Goal: Task Accomplishment & Management: Use online tool/utility

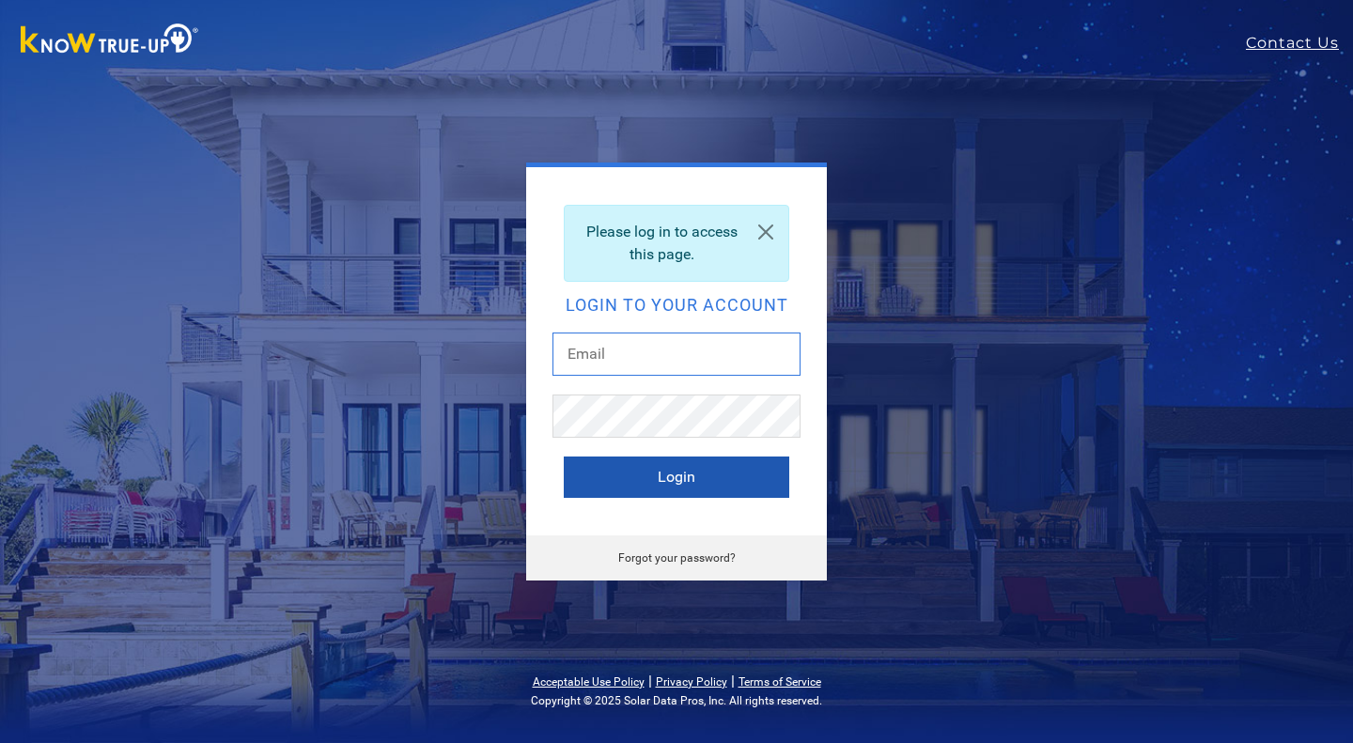
type input "chuck@solarnegotiators.com"
click at [736, 479] on button "Login" at bounding box center [677, 477] width 226 height 41
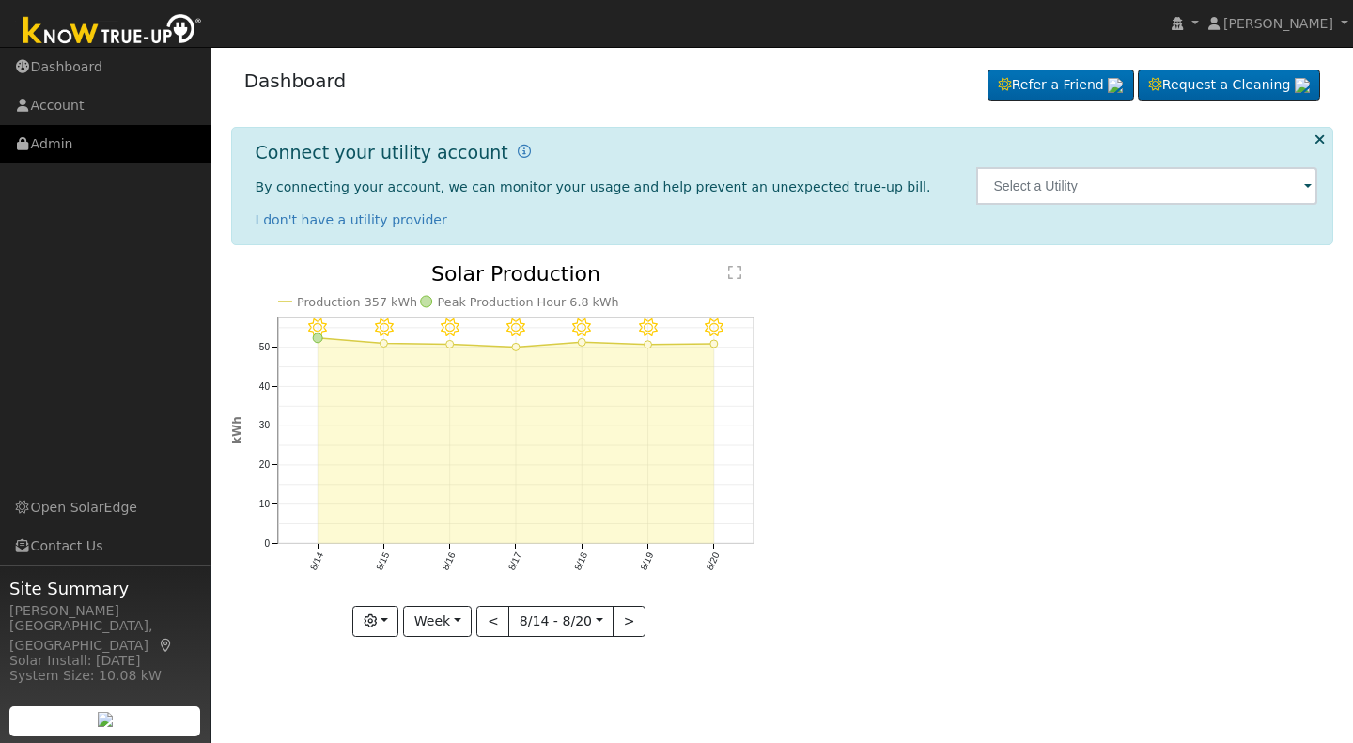
click at [49, 148] on link "Admin" at bounding box center [105, 144] width 211 height 39
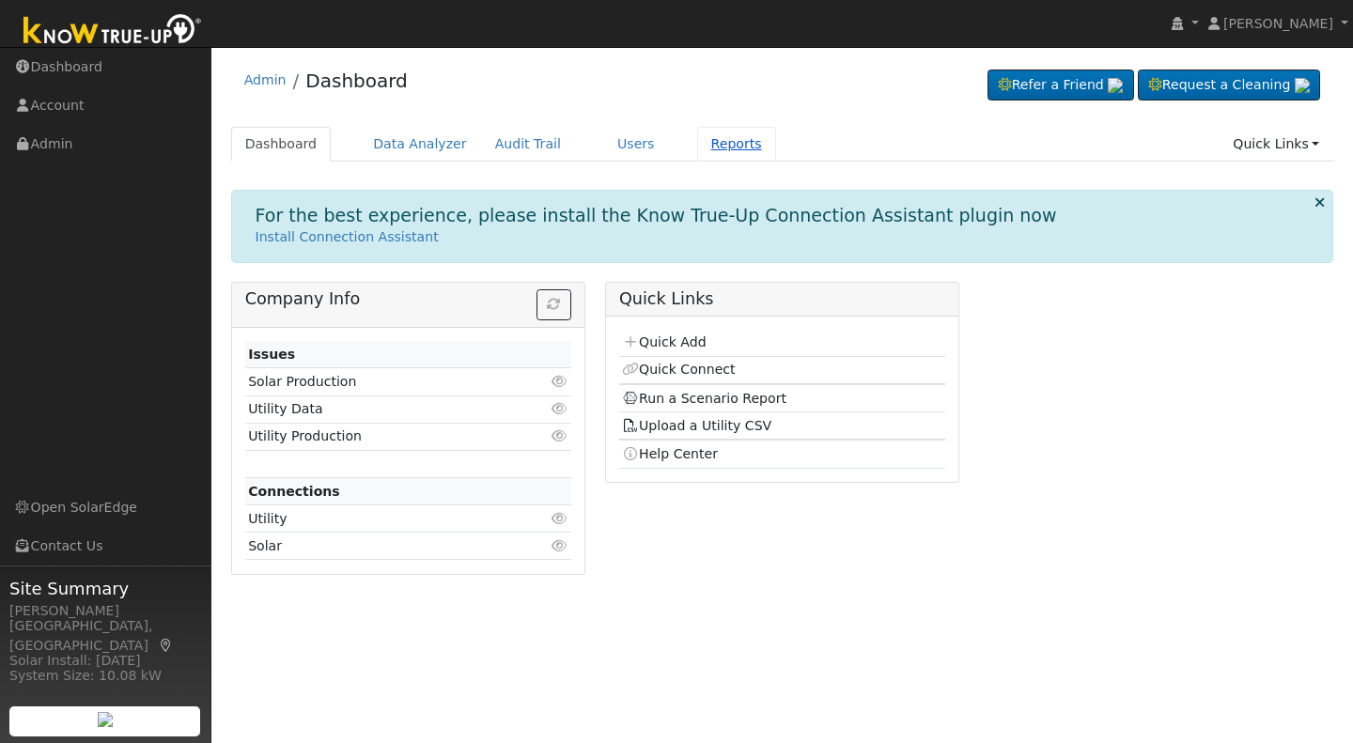
click at [705, 141] on link "Reports" at bounding box center [736, 144] width 79 height 35
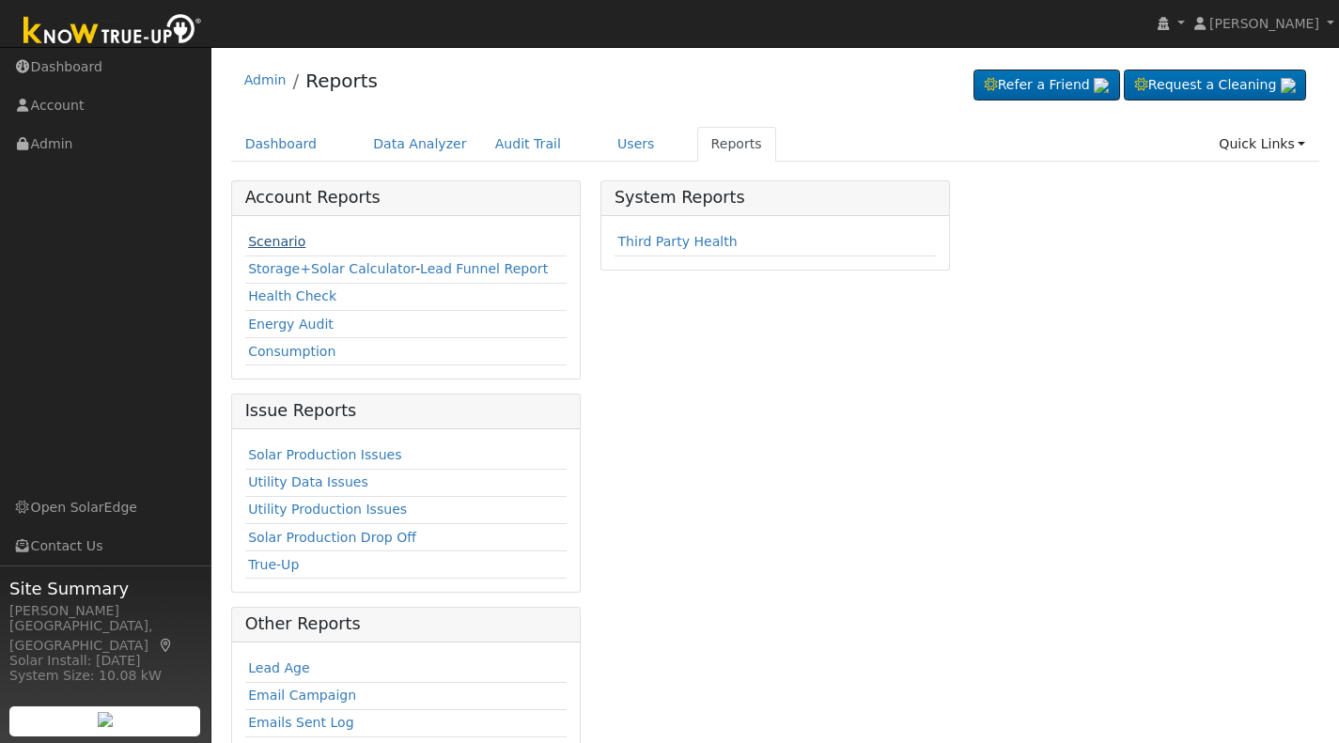
click at [249, 241] on link "Scenario" at bounding box center [276, 241] width 57 height 15
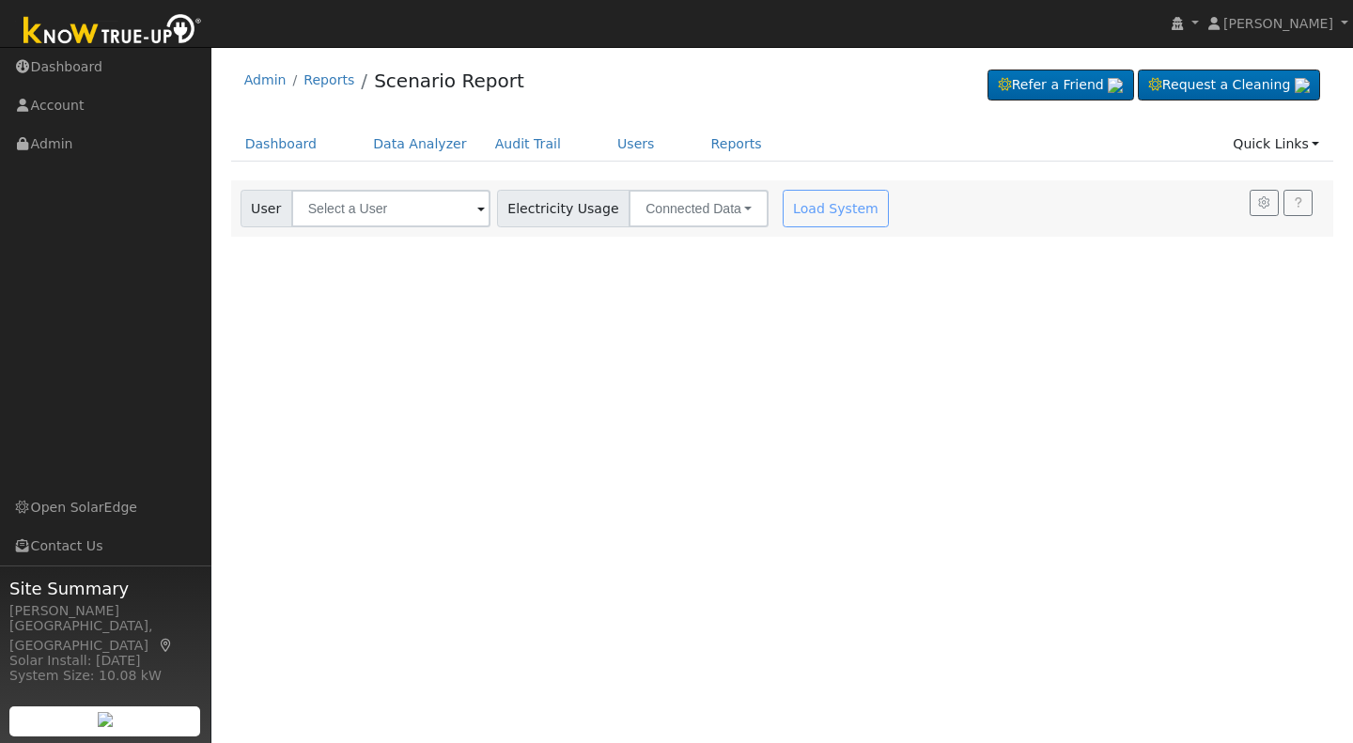
click at [477, 207] on span at bounding box center [481, 210] width 8 height 22
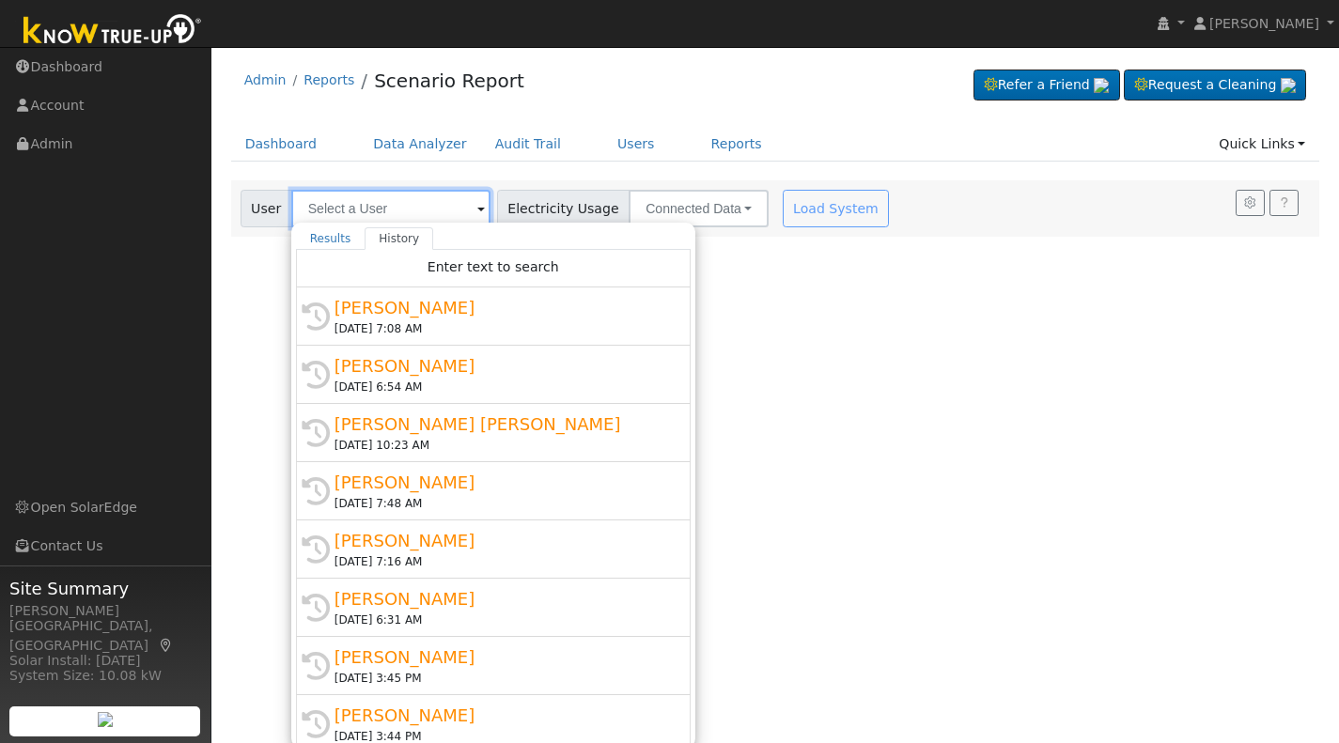
click at [324, 212] on input "text" at bounding box center [390, 209] width 199 height 38
type input "P"
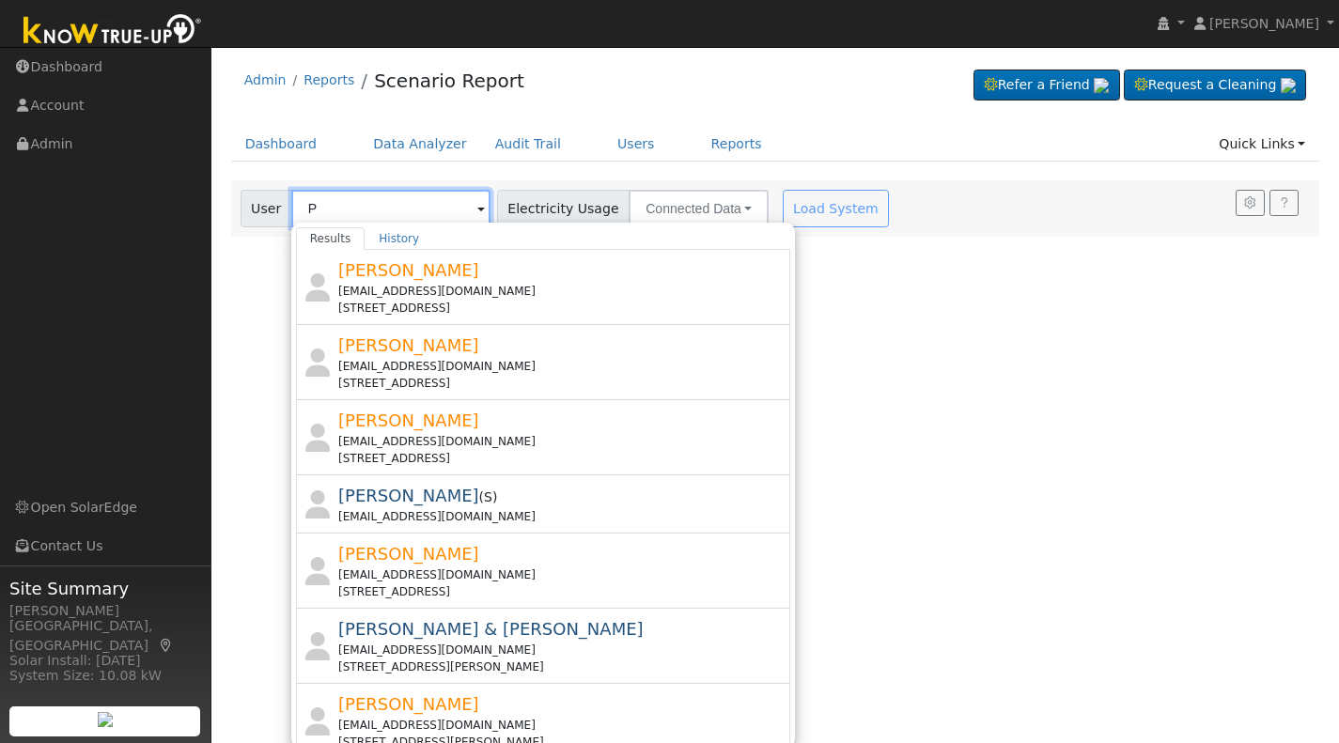
drag, startPoint x: 320, startPoint y: 206, endPoint x: 304, endPoint y: 201, distance: 16.7
click at [304, 201] on input "P" at bounding box center [390, 209] width 199 height 38
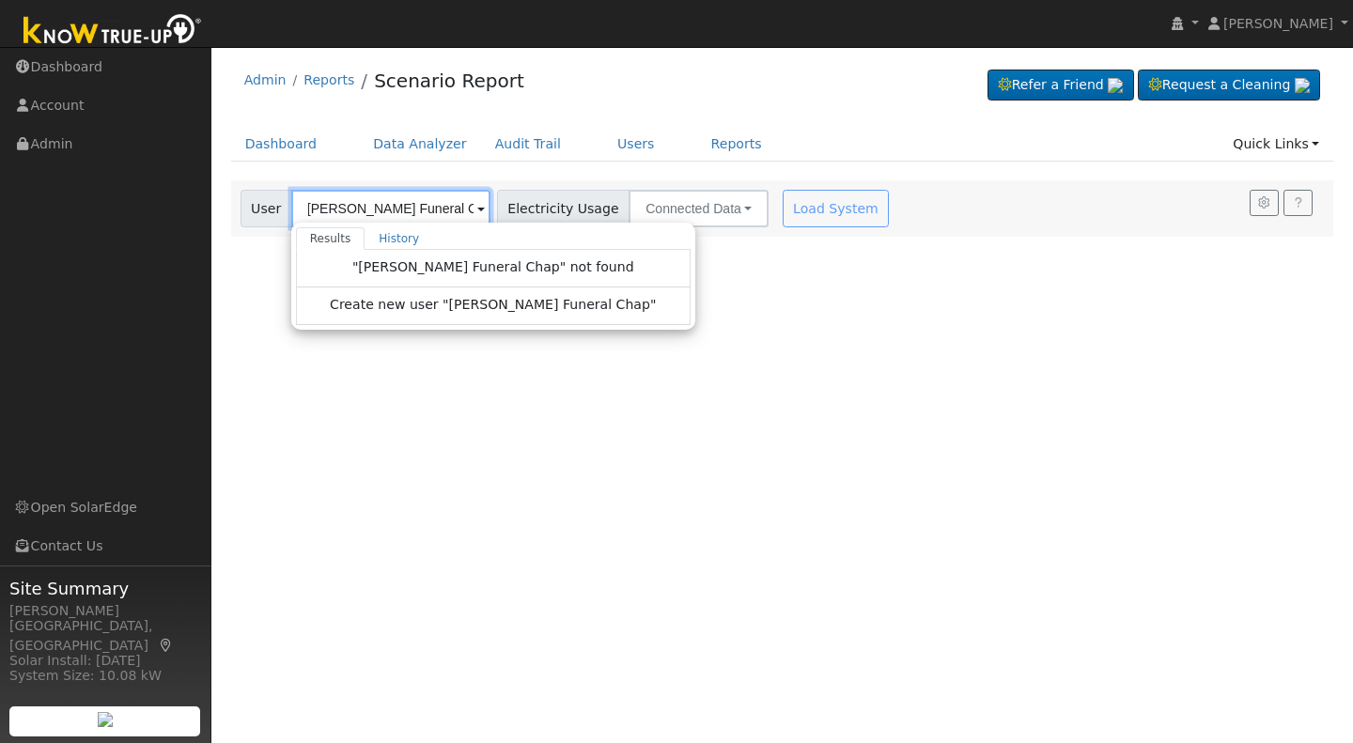
scroll to position [0, 4]
type input "[PERSON_NAME] Funeral Chapel"
click at [425, 304] on span "Create new user "[PERSON_NAME] Funeral Chapel"" at bounding box center [493, 306] width 338 height 22
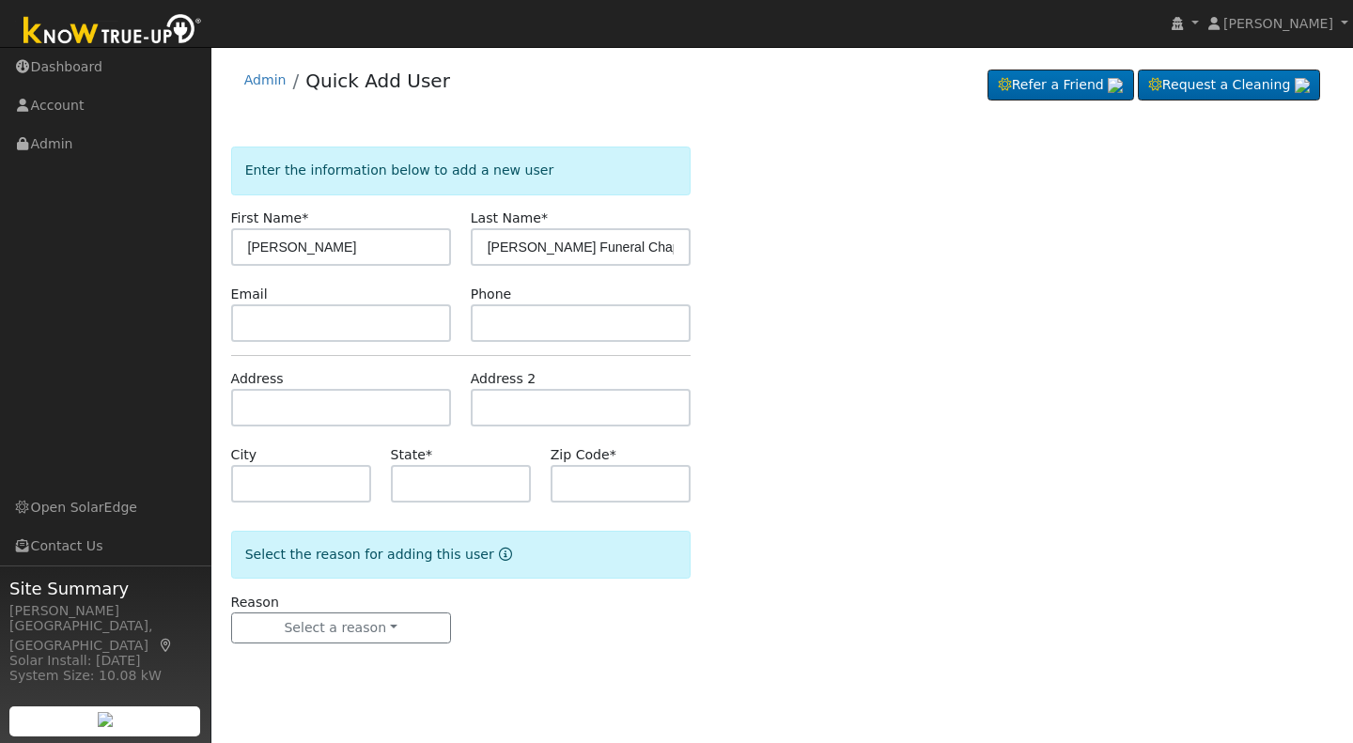
type input "Phipps"
click at [403, 303] on div "Email" at bounding box center [341, 313] width 240 height 57
drag, startPoint x: 530, startPoint y: 248, endPoint x: 476, endPoint y: 247, distance: 54.5
click at [476, 247] on input "[PERSON_NAME] Funeral Chapel" at bounding box center [581, 247] width 220 height 38
type input "Dale Funeral Chapel"
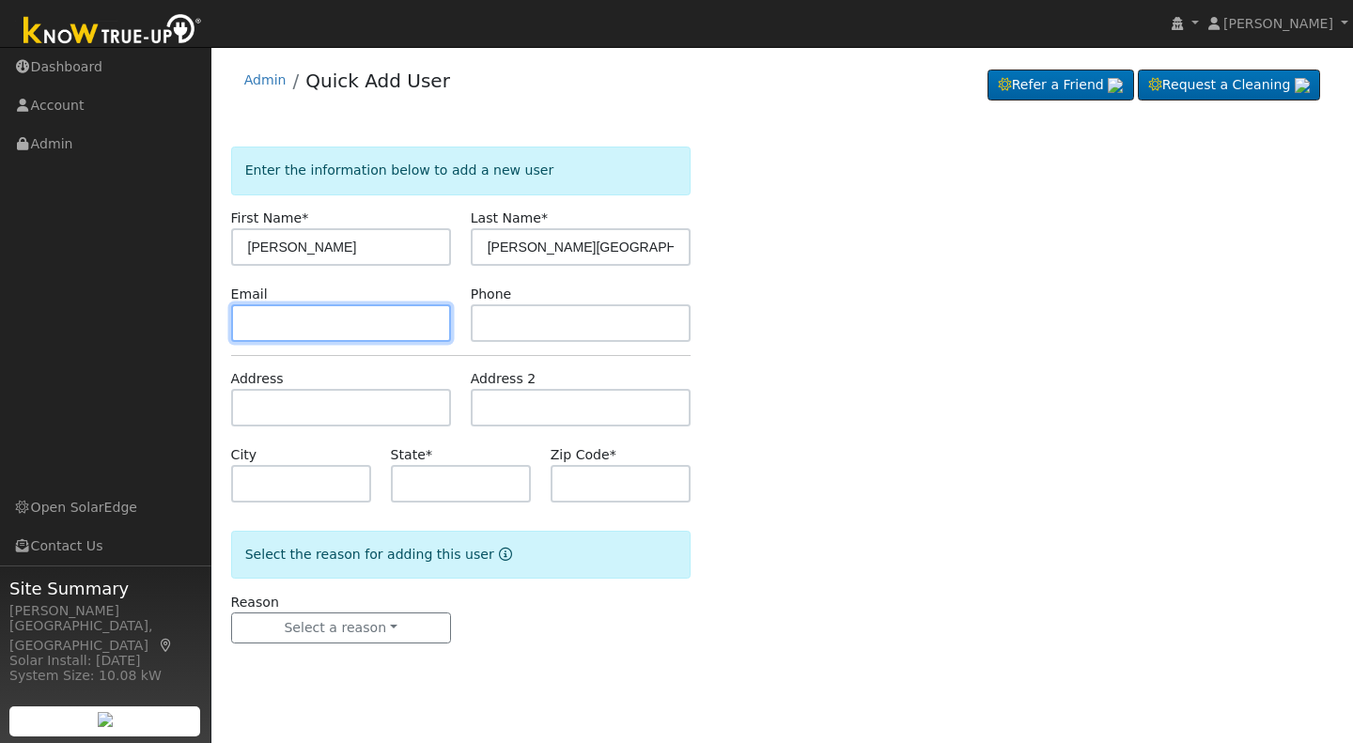
click at [254, 319] on input "text" at bounding box center [341, 324] width 220 height 38
type input "phippsdale1914@gmail.com"
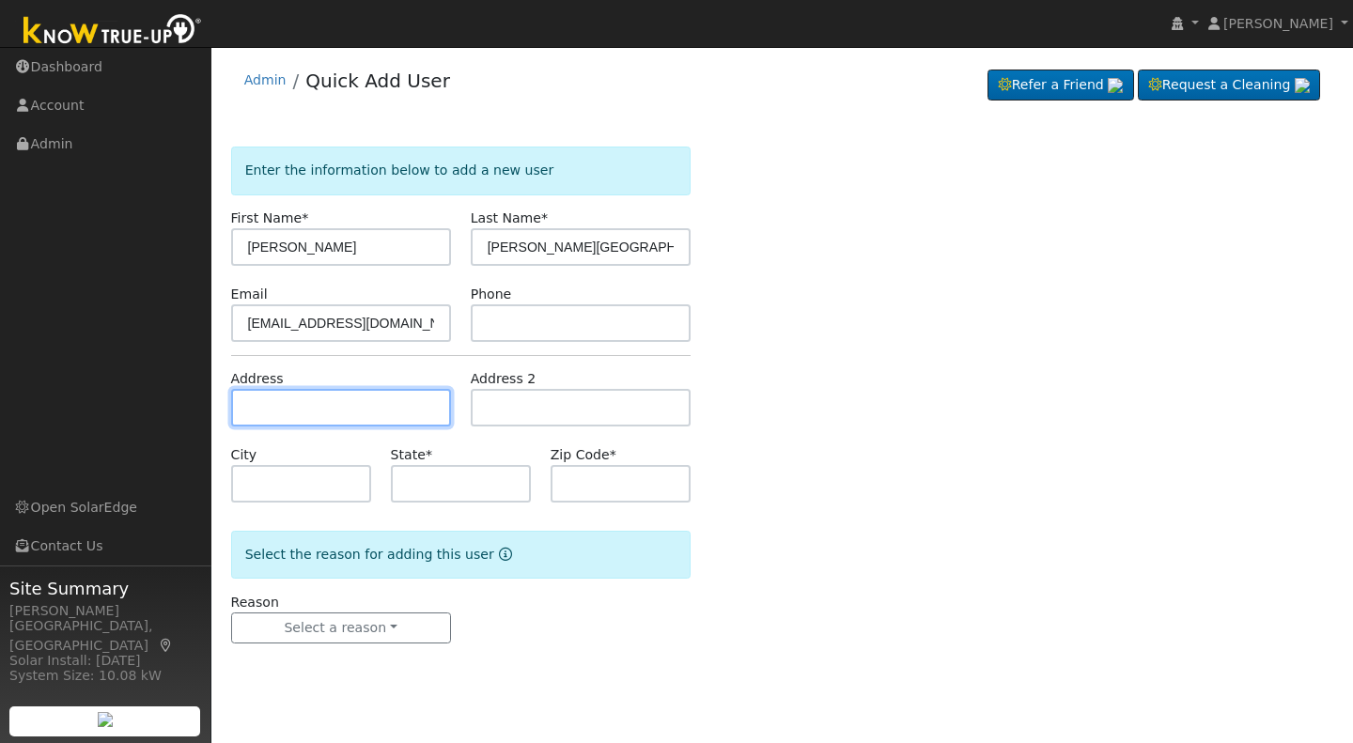
click at [241, 399] on input "text" at bounding box center [341, 408] width 220 height 38
type input "420 West D Street"
type input "Lemoore"
type input "CA"
type input "93245"
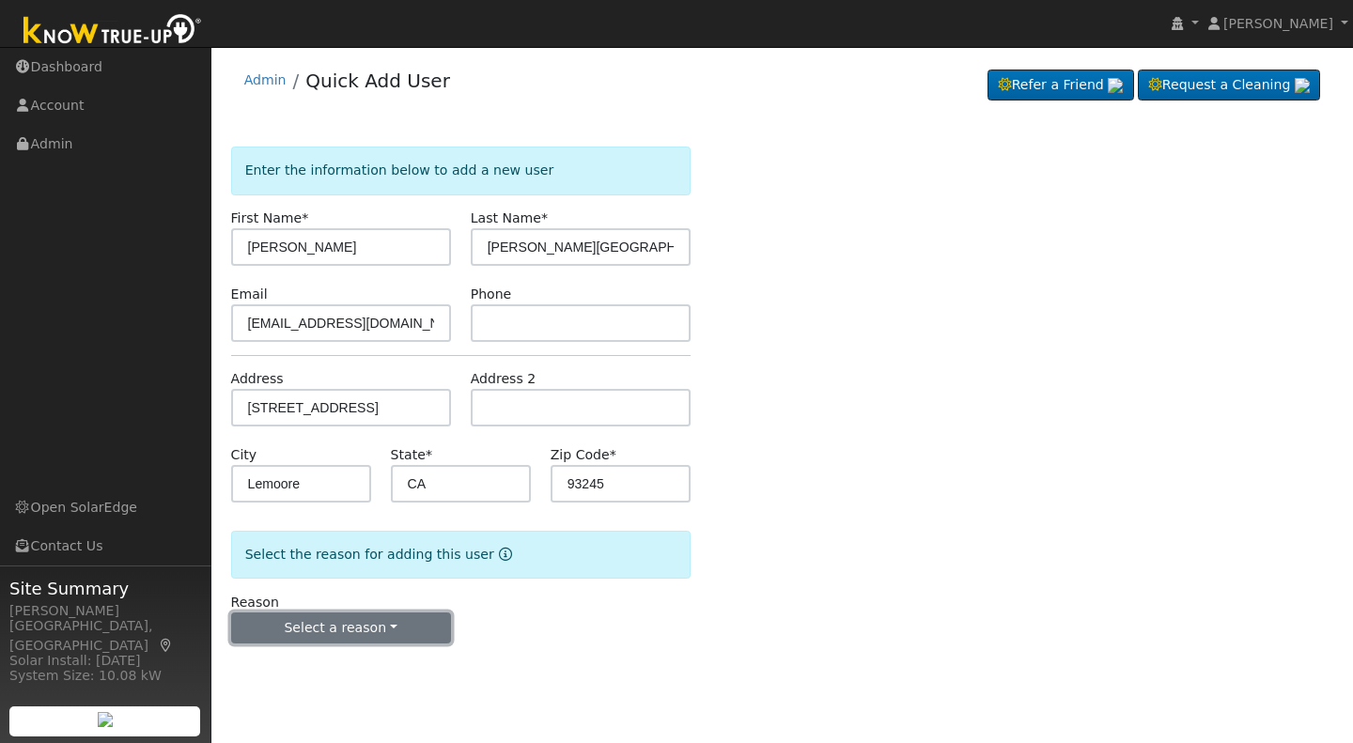
click at [339, 636] on button "Select a reason" at bounding box center [341, 629] width 220 height 32
click at [299, 665] on link "New lead" at bounding box center [336, 667] width 208 height 26
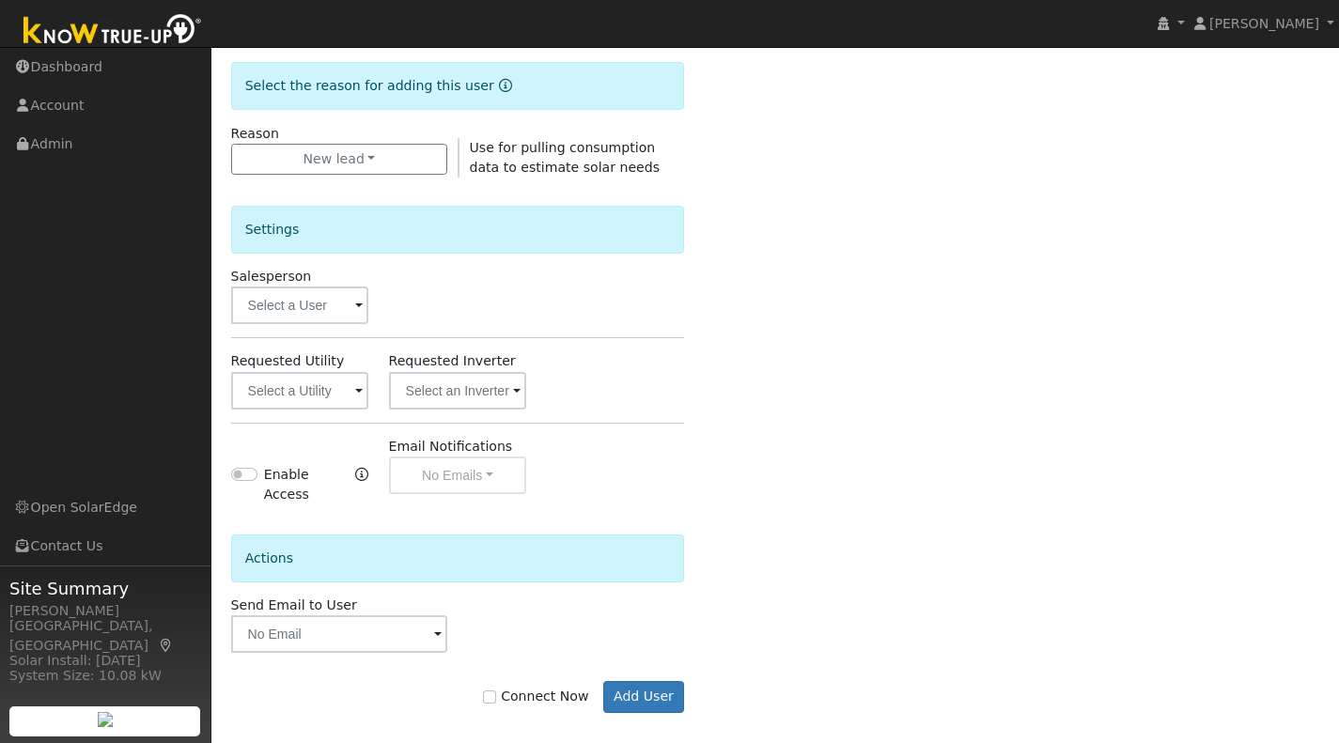
scroll to position [474, 0]
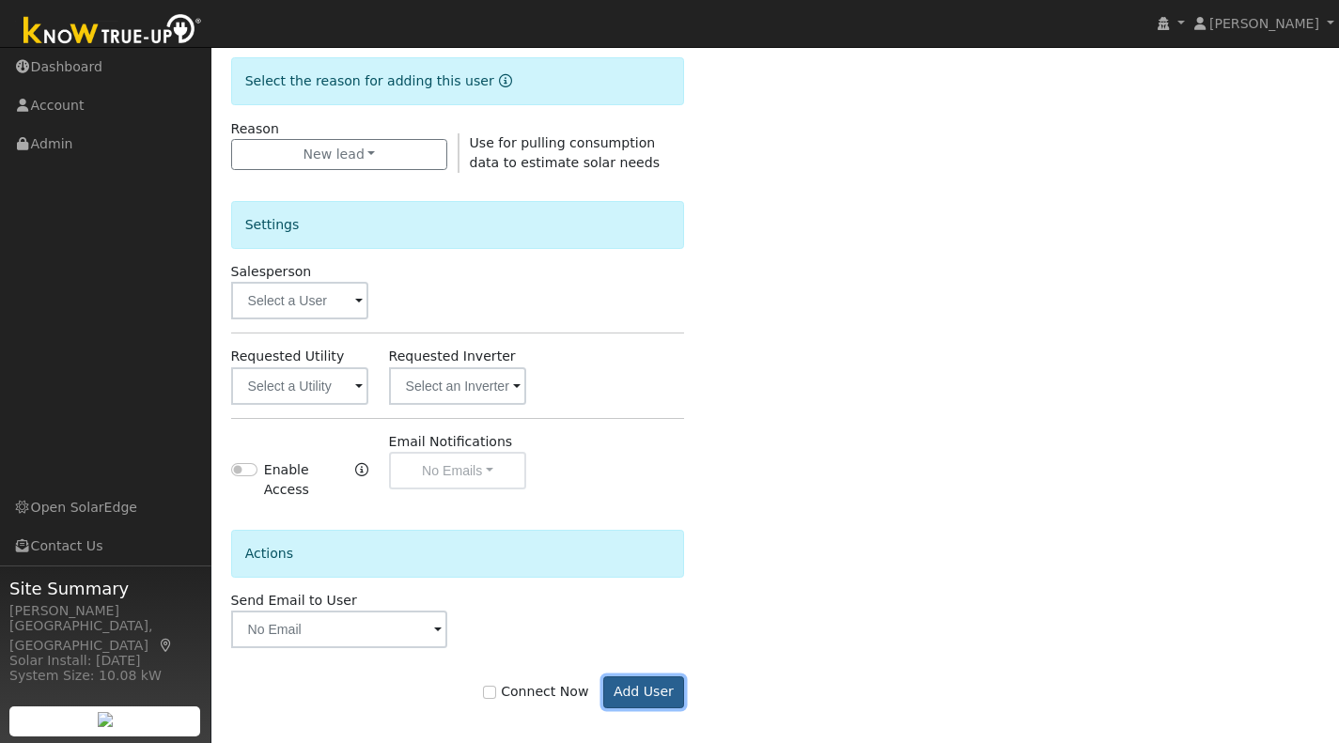
click at [659, 677] on button "Add User" at bounding box center [644, 693] width 82 height 32
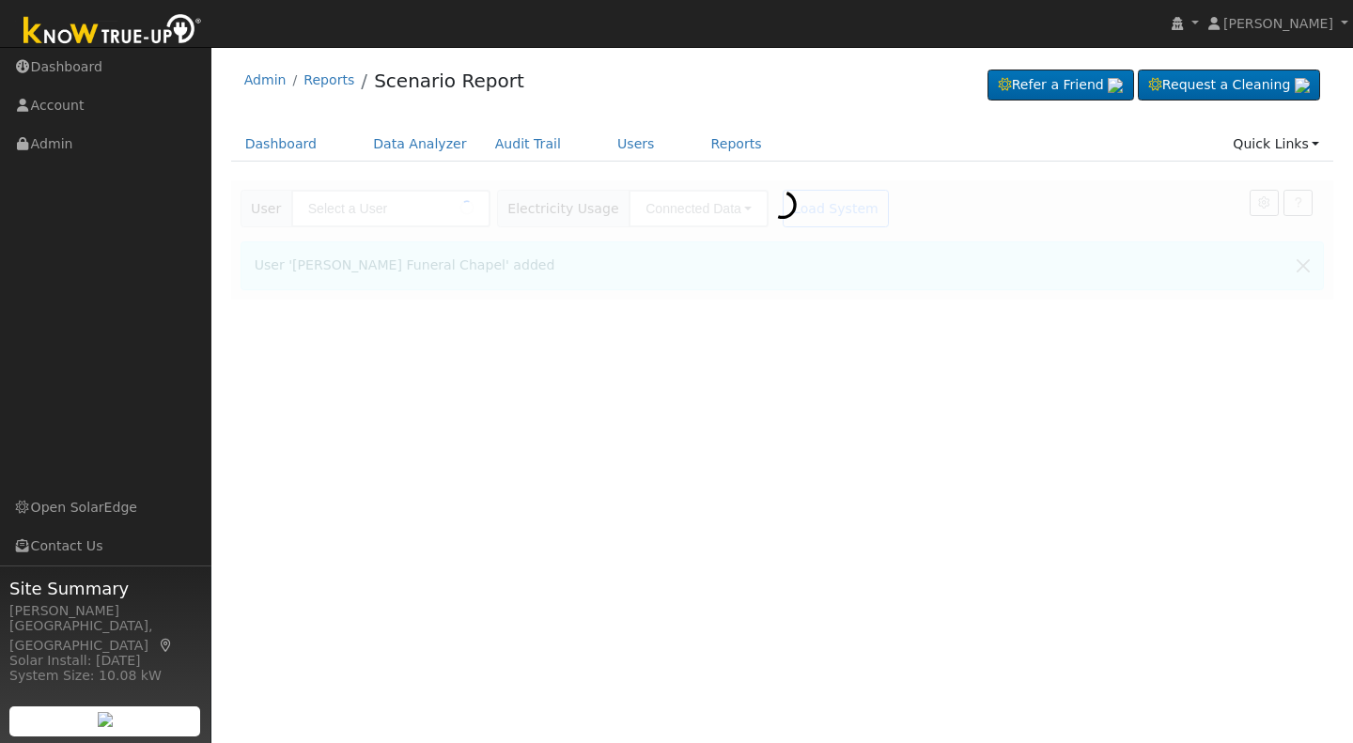
type input "[PERSON_NAME] Funeral Chapel"
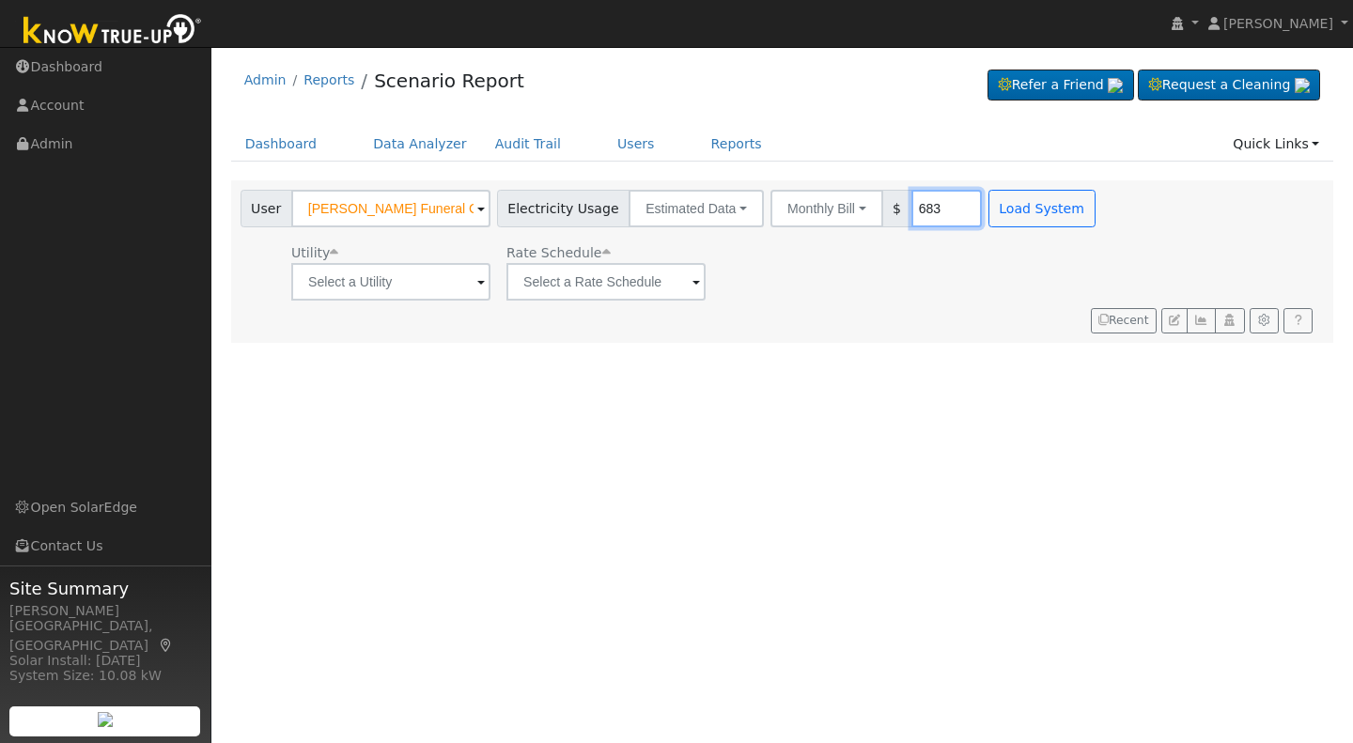
type input "683"
click at [913, 348] on div "User Profile First name Last name Email Email Notifications No Emails No Emails…" at bounding box center [782, 395] width 1142 height 696
click at [1009, 209] on button "Load System" at bounding box center [1042, 209] width 107 height 38
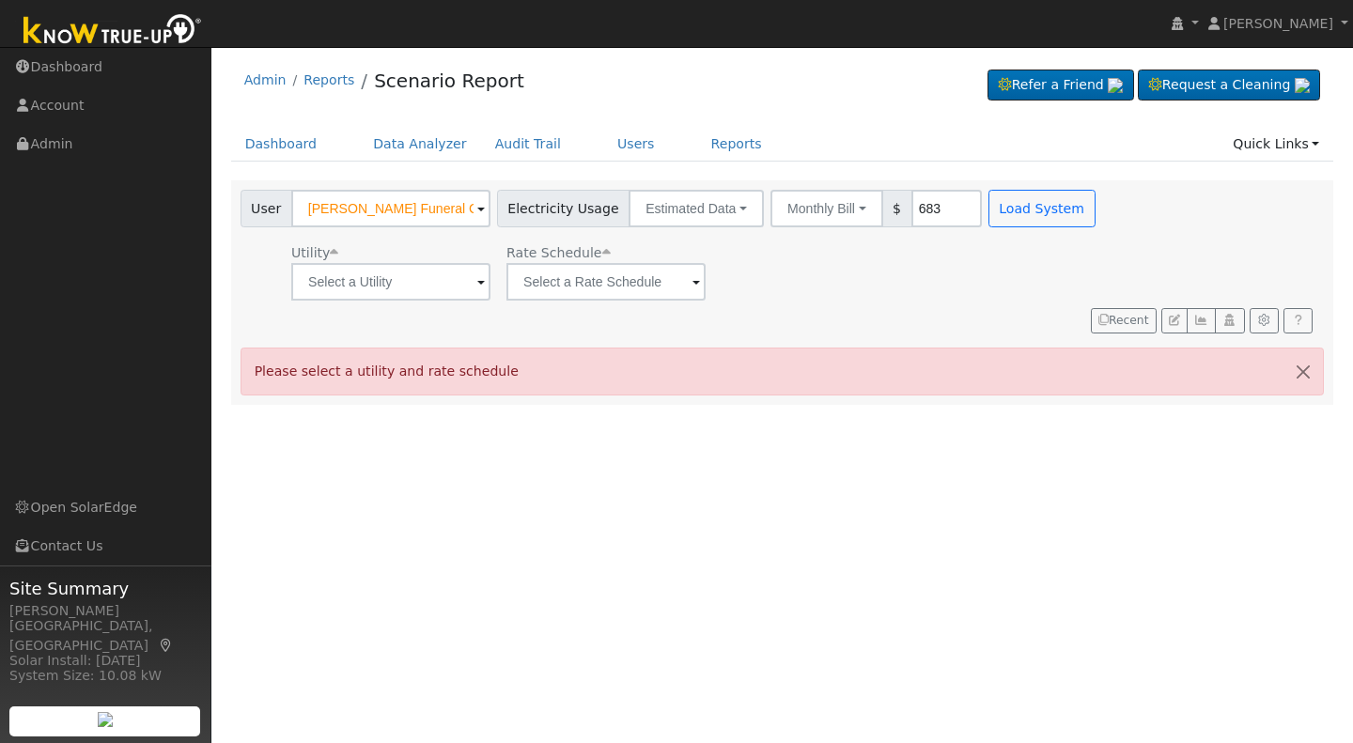
click at [478, 285] on span at bounding box center [481, 284] width 8 height 22
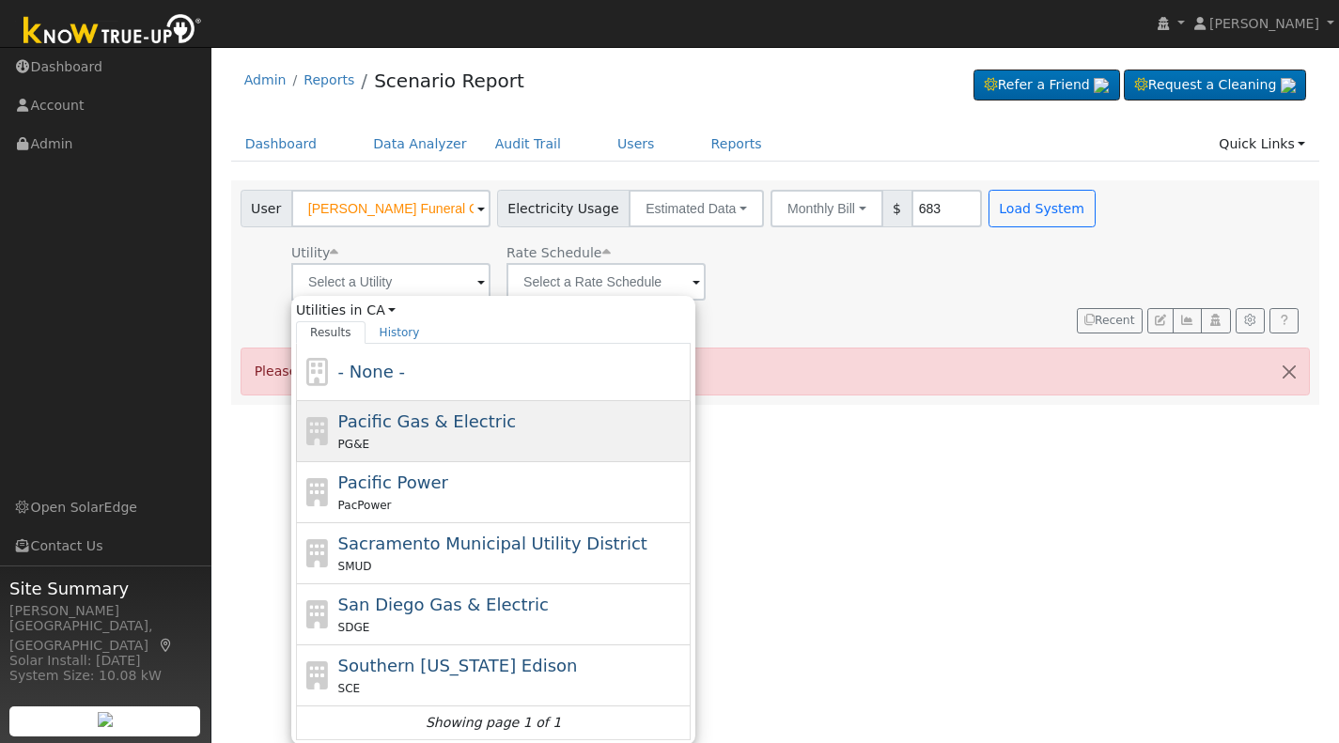
click at [368, 437] on div "PG&E" at bounding box center [512, 444] width 349 height 20
type input "Pacific Gas & Electric"
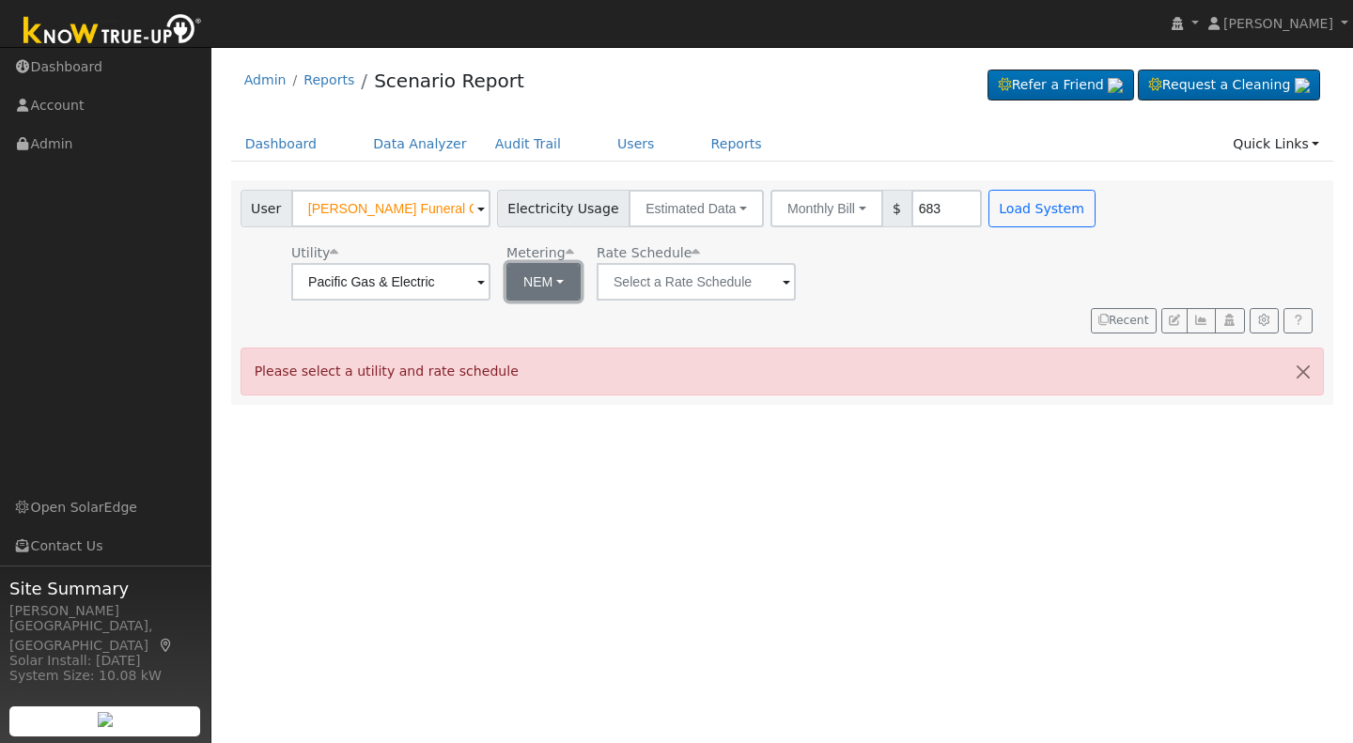
click at [557, 282] on button "NEM" at bounding box center [544, 282] width 74 height 38
click at [531, 349] on link "NBT" at bounding box center [569, 350] width 131 height 26
type input "E-ELEC"
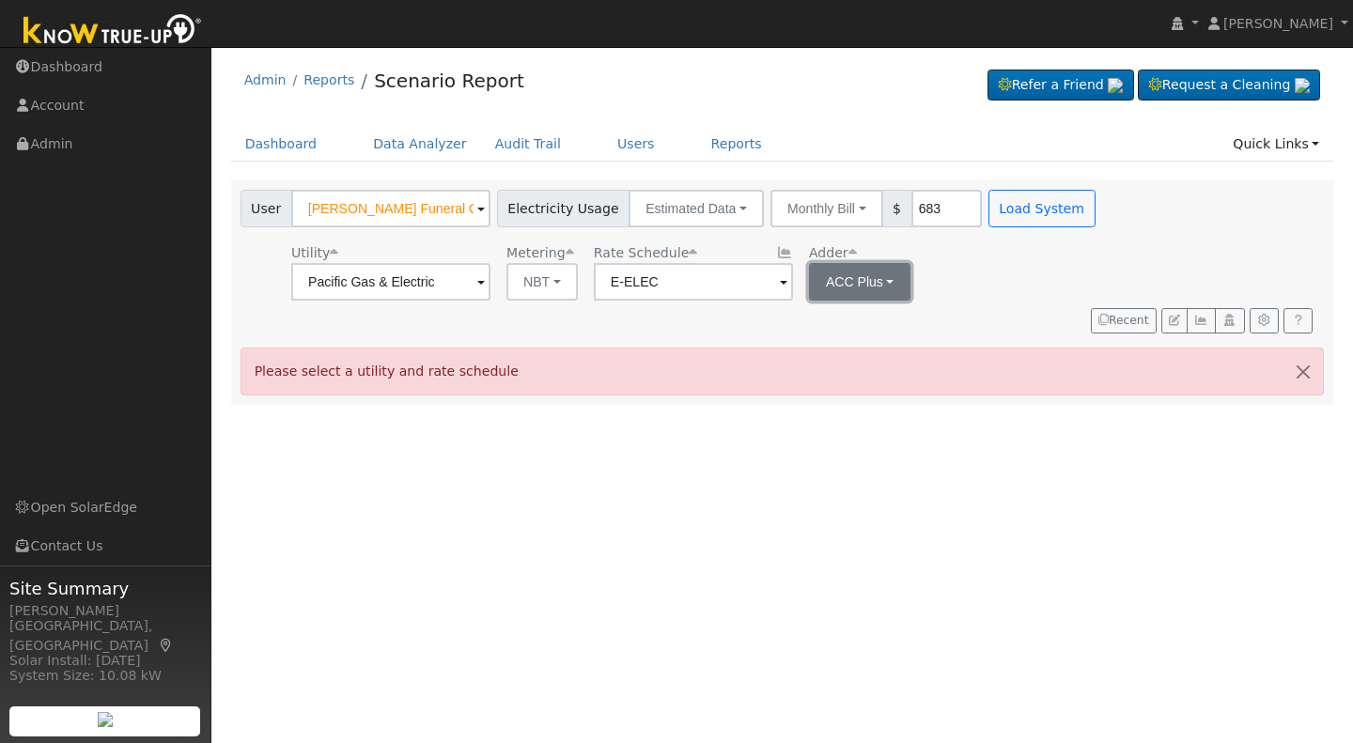
click at [887, 285] on button "ACC Plus" at bounding box center [860, 282] width 102 height 38
click at [825, 384] on link "SB-535" at bounding box center [868, 377] width 131 height 26
click at [990, 209] on button "Load System" at bounding box center [1042, 209] width 107 height 38
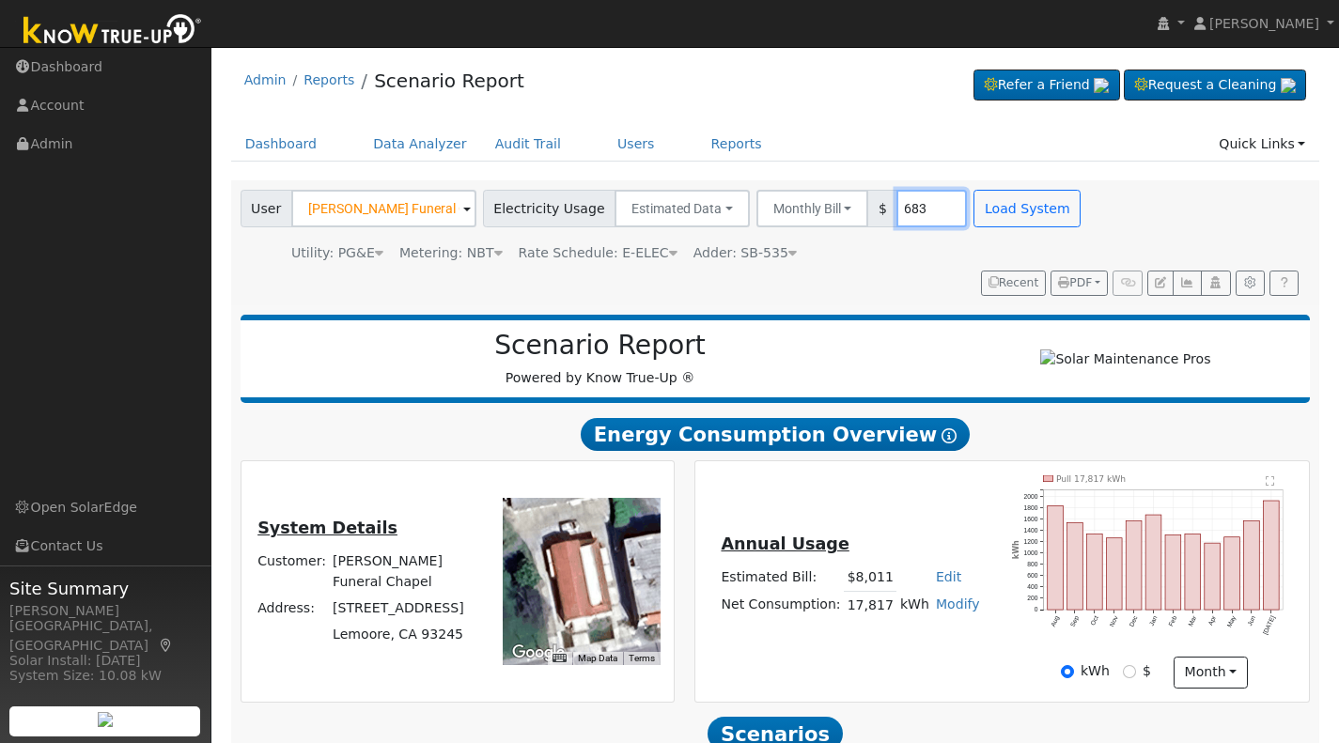
click at [901, 204] on input "683" at bounding box center [932, 209] width 70 height 38
click at [1015, 202] on button "Load System" at bounding box center [1027, 209] width 107 height 38
click at [915, 209] on input "684" at bounding box center [932, 209] width 70 height 38
click at [975, 198] on button "Load System" at bounding box center [1027, 209] width 107 height 38
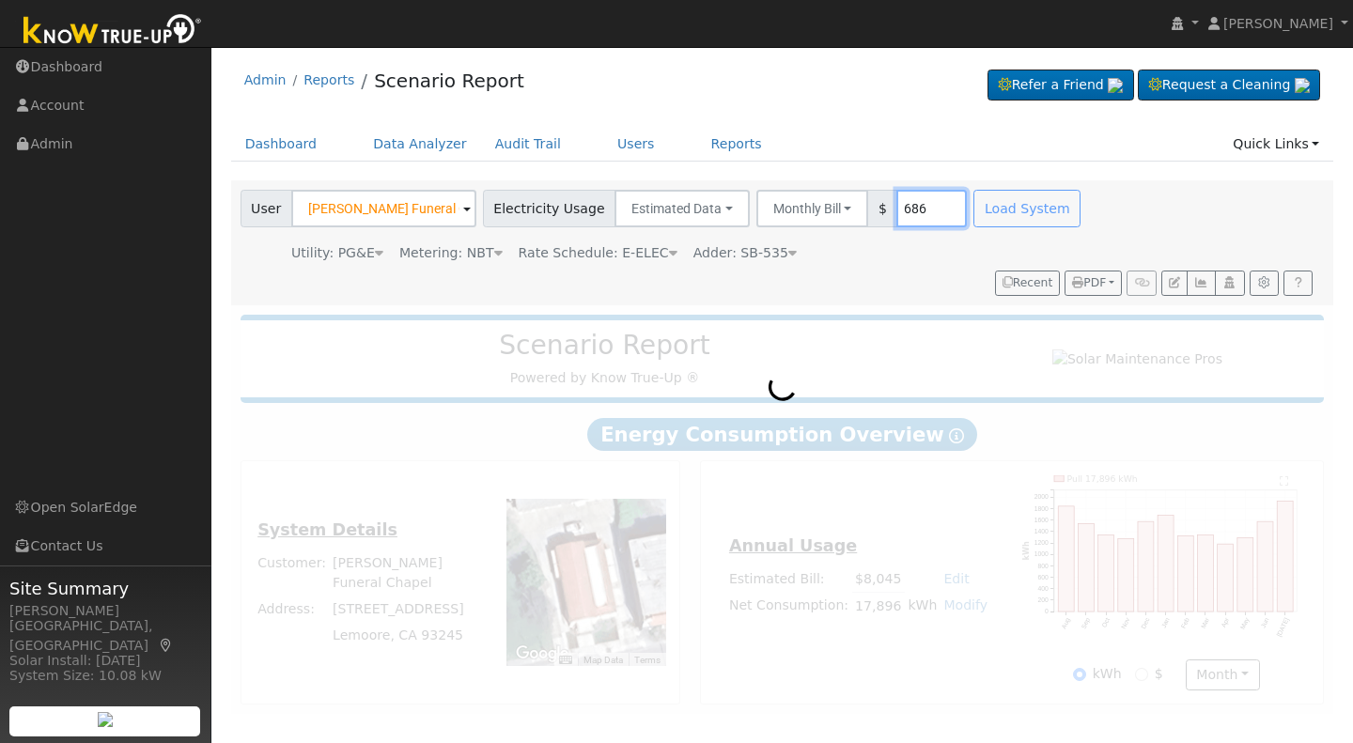
click at [902, 212] on input "686" at bounding box center [932, 209] width 70 height 38
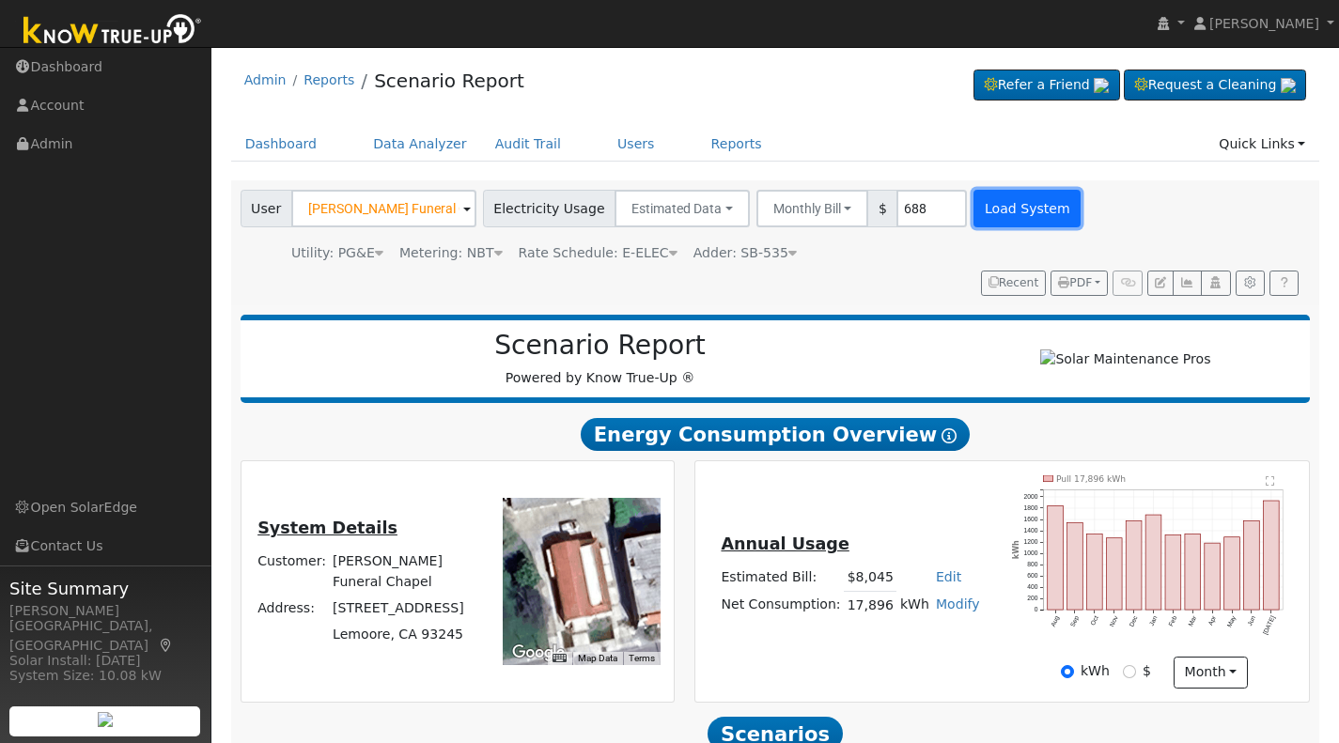
click at [974, 211] on button "Load System" at bounding box center [1027, 209] width 107 height 38
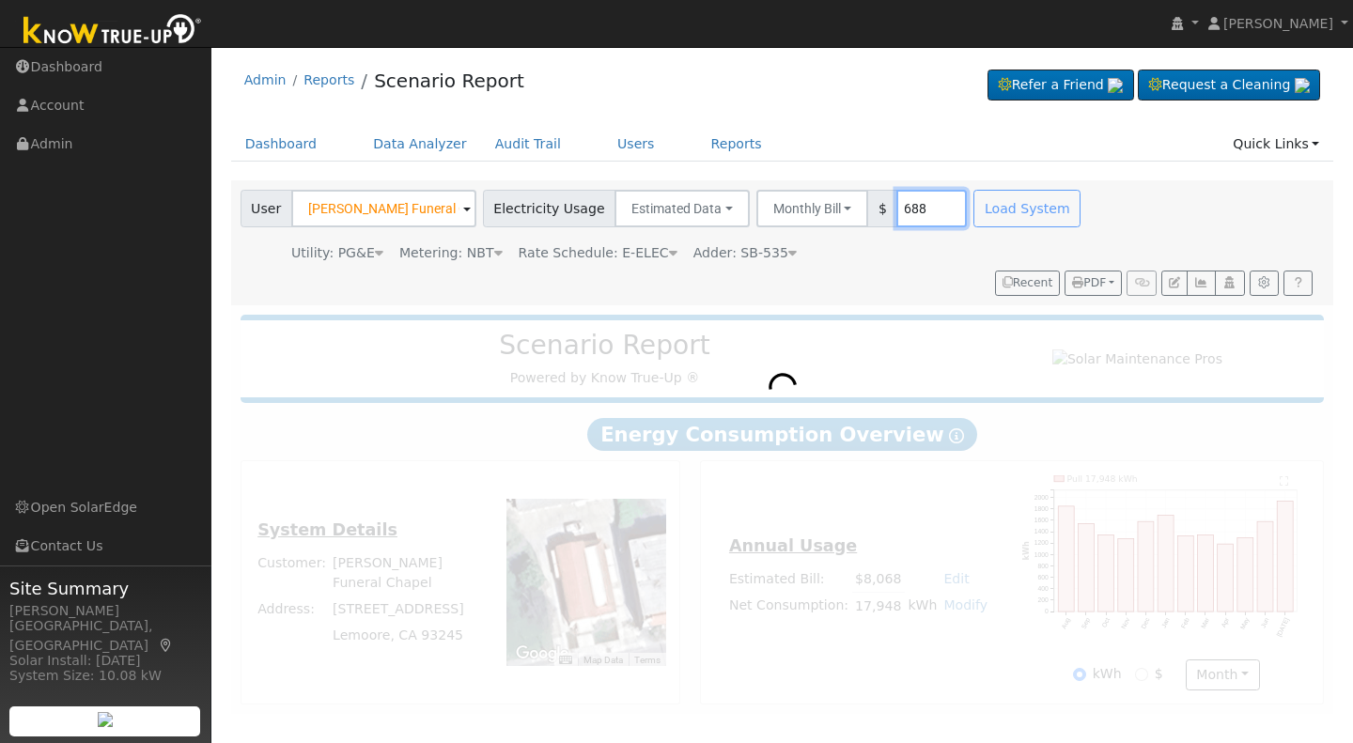
click at [901, 211] on input "688" at bounding box center [932, 209] width 70 height 38
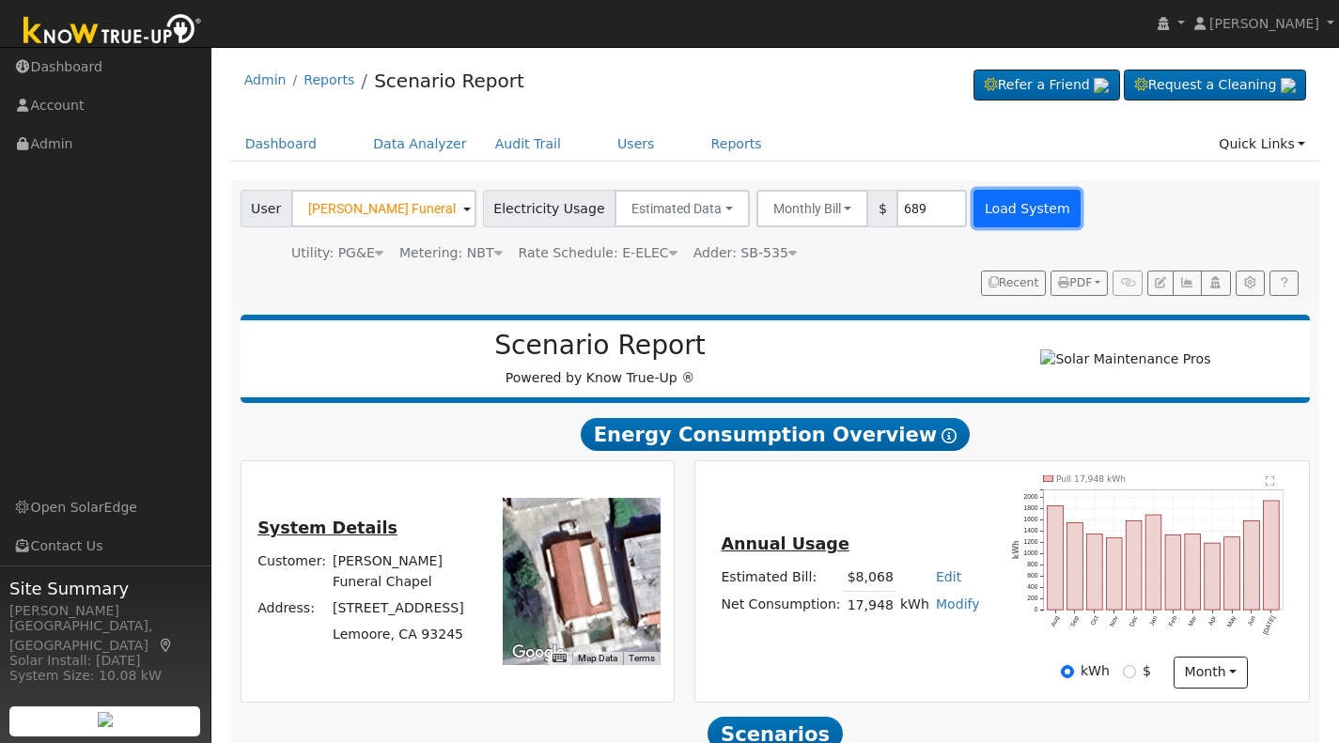
click at [974, 209] on button "Load System" at bounding box center [1027, 209] width 107 height 38
click at [903, 206] on input "689" at bounding box center [932, 209] width 70 height 38
type input "690"
click at [974, 217] on button "Load System" at bounding box center [1027, 209] width 107 height 38
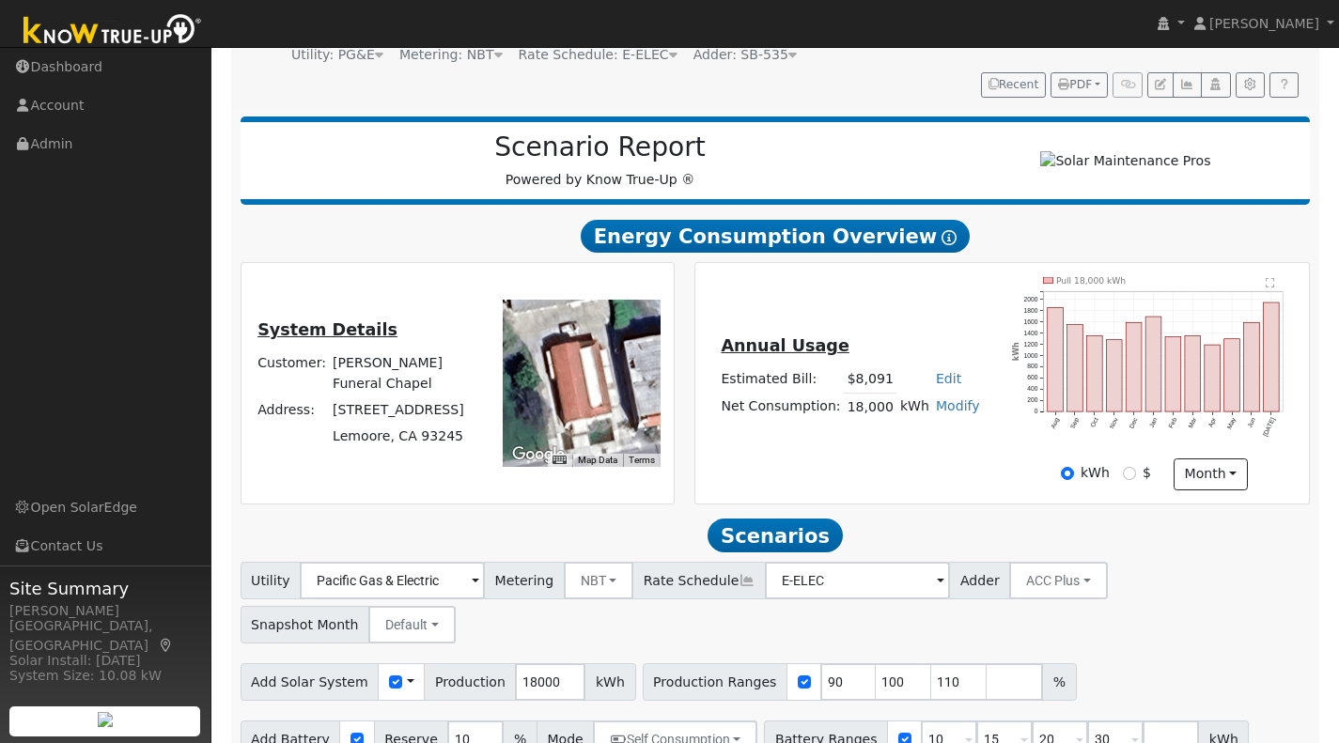
scroll to position [242, 0]
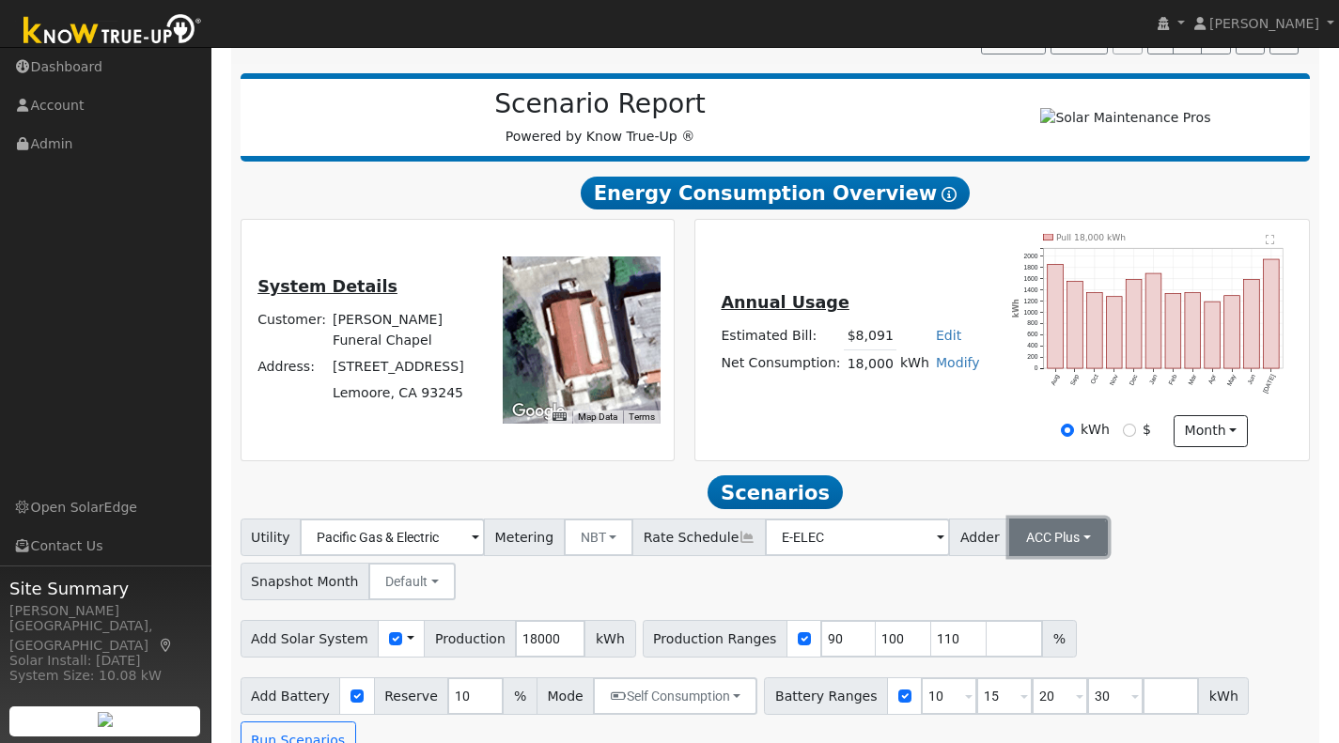
click at [1045, 546] on button "ACC Plus" at bounding box center [1058, 538] width 99 height 38
click at [999, 618] on link "ACC Plus" at bounding box center [1035, 605] width 131 height 26
click at [1044, 551] on button "ACC Plus" at bounding box center [1058, 538] width 99 height 38
click at [997, 641] on link "SB-535" at bounding box center [1035, 632] width 131 height 26
click at [987, 642] on input "number" at bounding box center [1015, 639] width 56 height 38
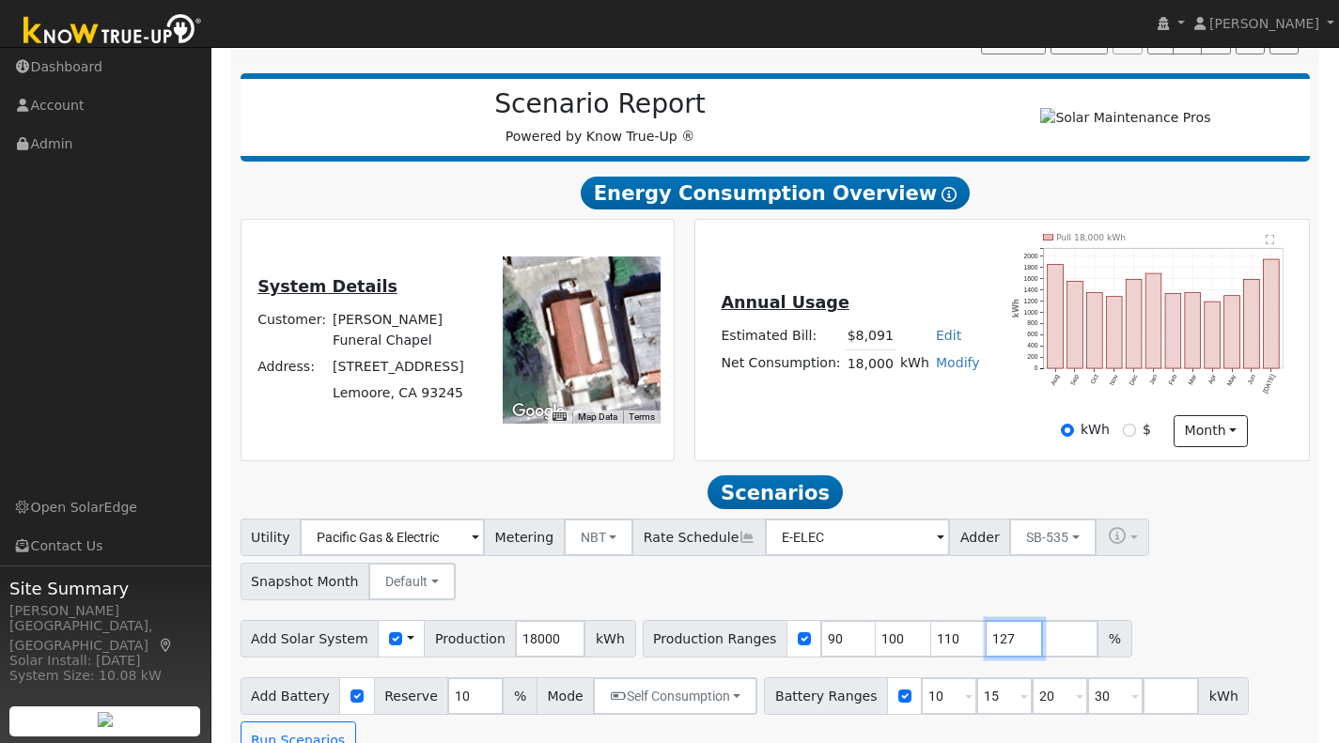
drag, startPoint x: 972, startPoint y: 645, endPoint x: 982, endPoint y: 646, distance: 10.4
click at [987, 646] on input "127" at bounding box center [1015, 639] width 56 height 38
type input "126.5"
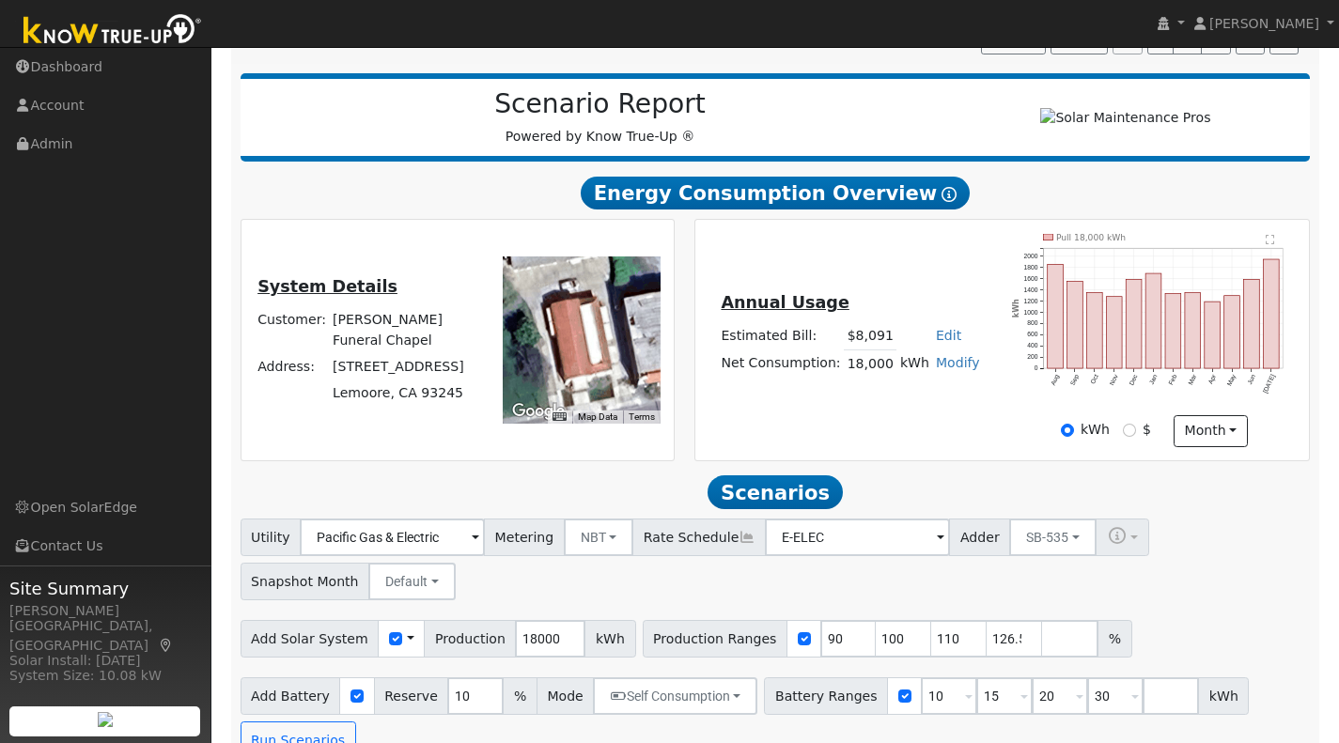
click at [1160, 593] on div "Utility Pacific Gas & Electric Metering NBT NEM NBT Rate Schedule E-ELEC Adder …" at bounding box center [775, 556] width 1077 height 88
click at [308, 733] on button "Run Scenarios" at bounding box center [299, 741] width 116 height 38
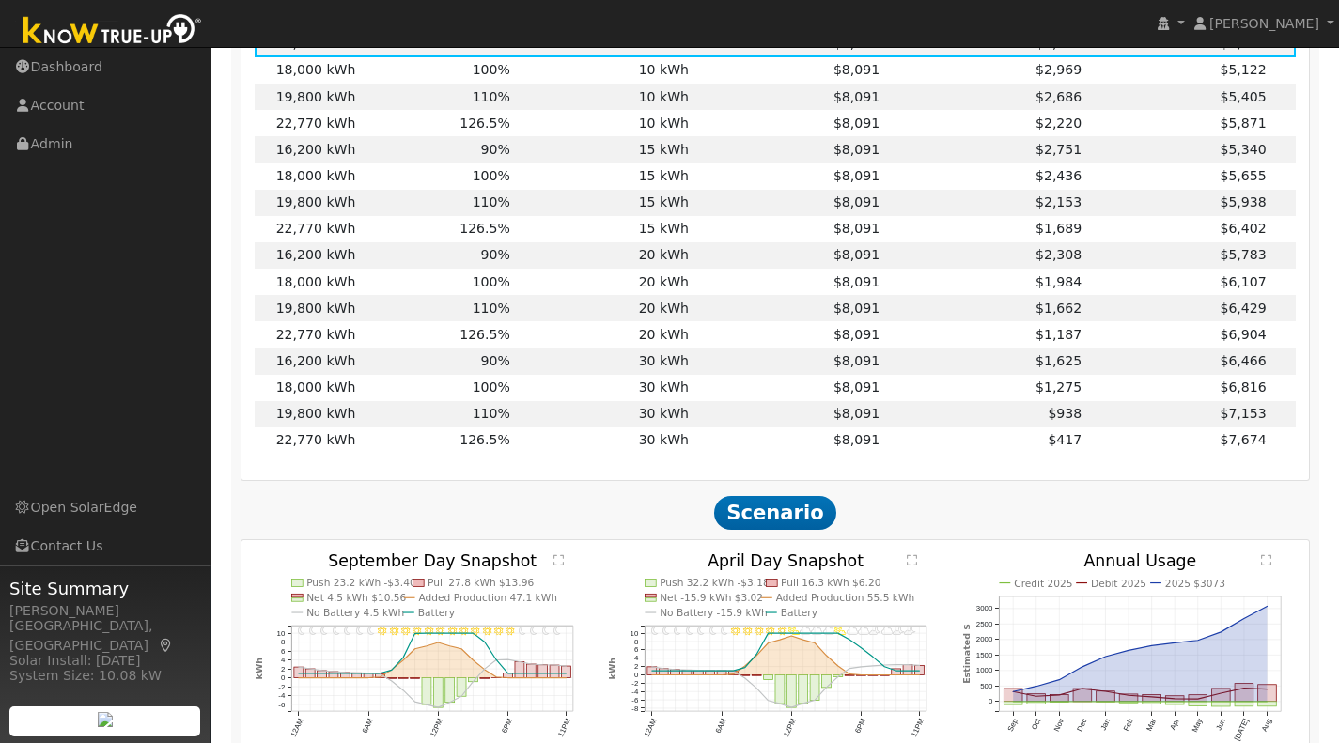
scroll to position [1046, 0]
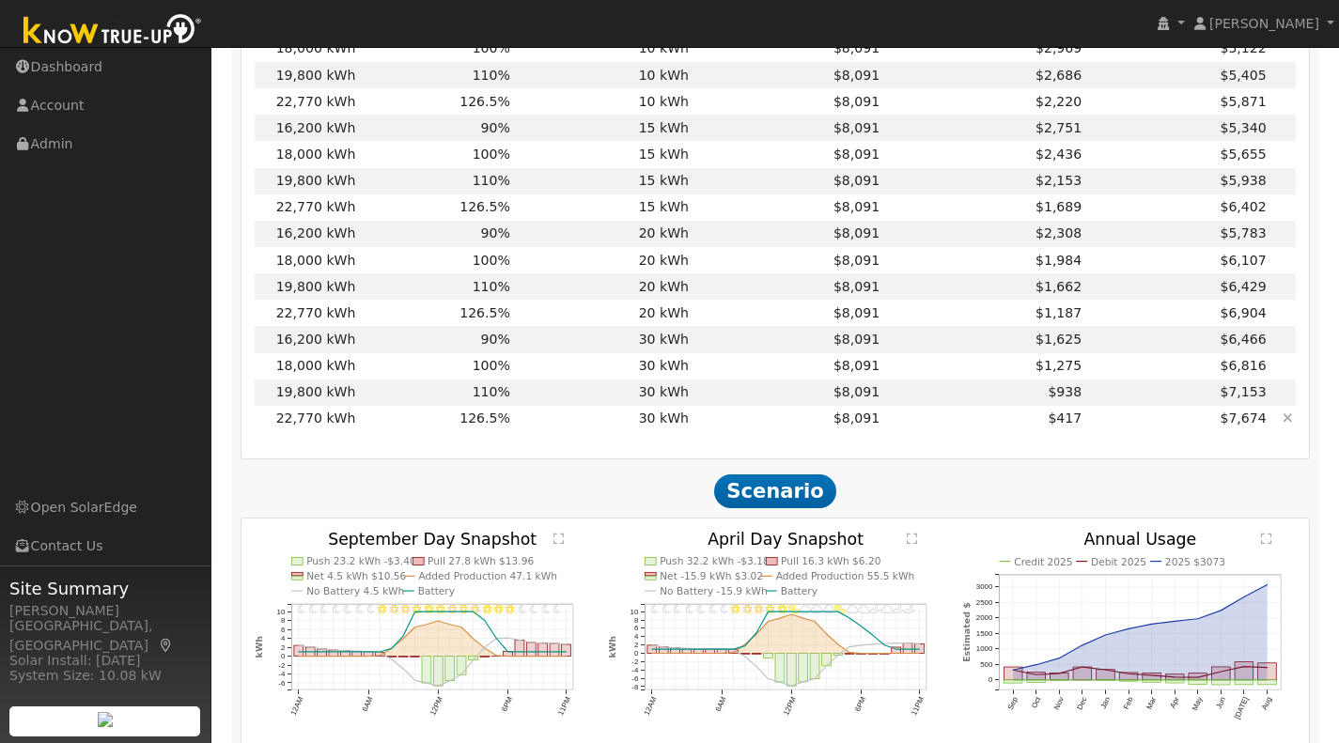
click at [411, 429] on td "126.5%" at bounding box center [436, 419] width 155 height 26
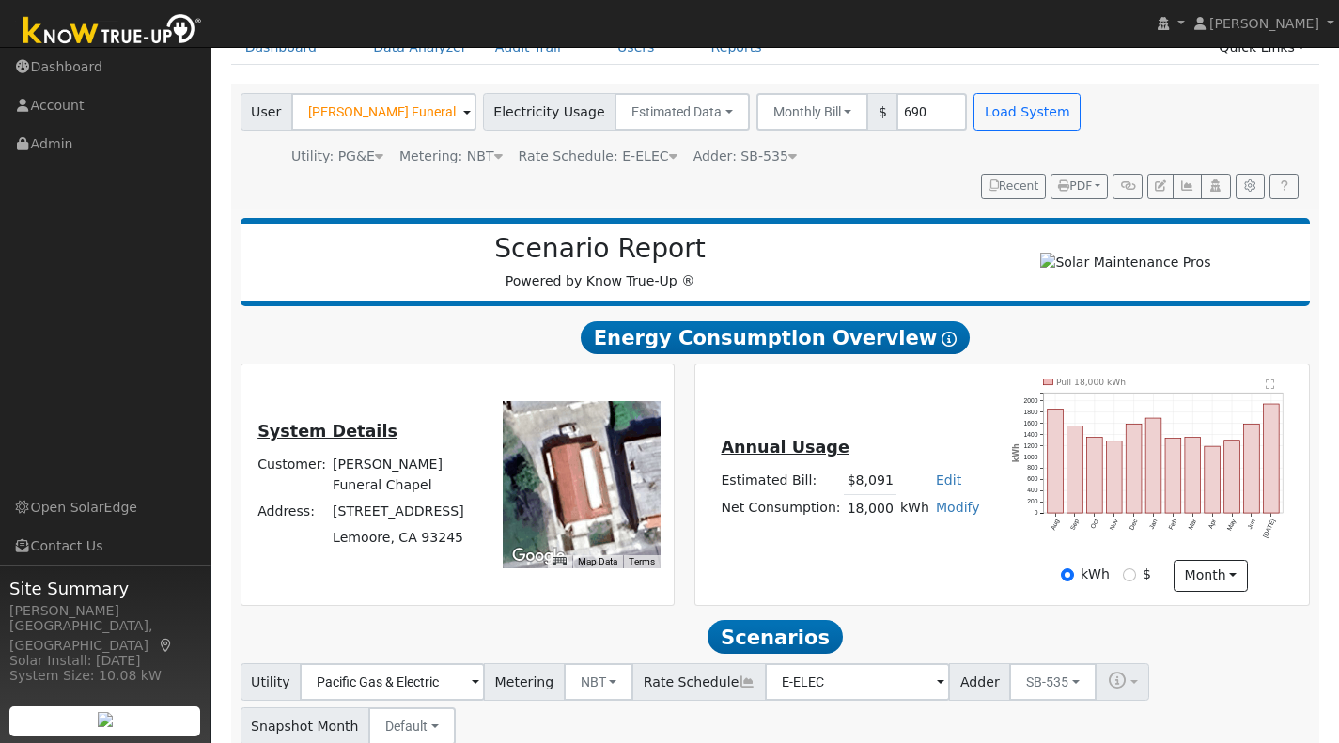
scroll to position [101, 0]
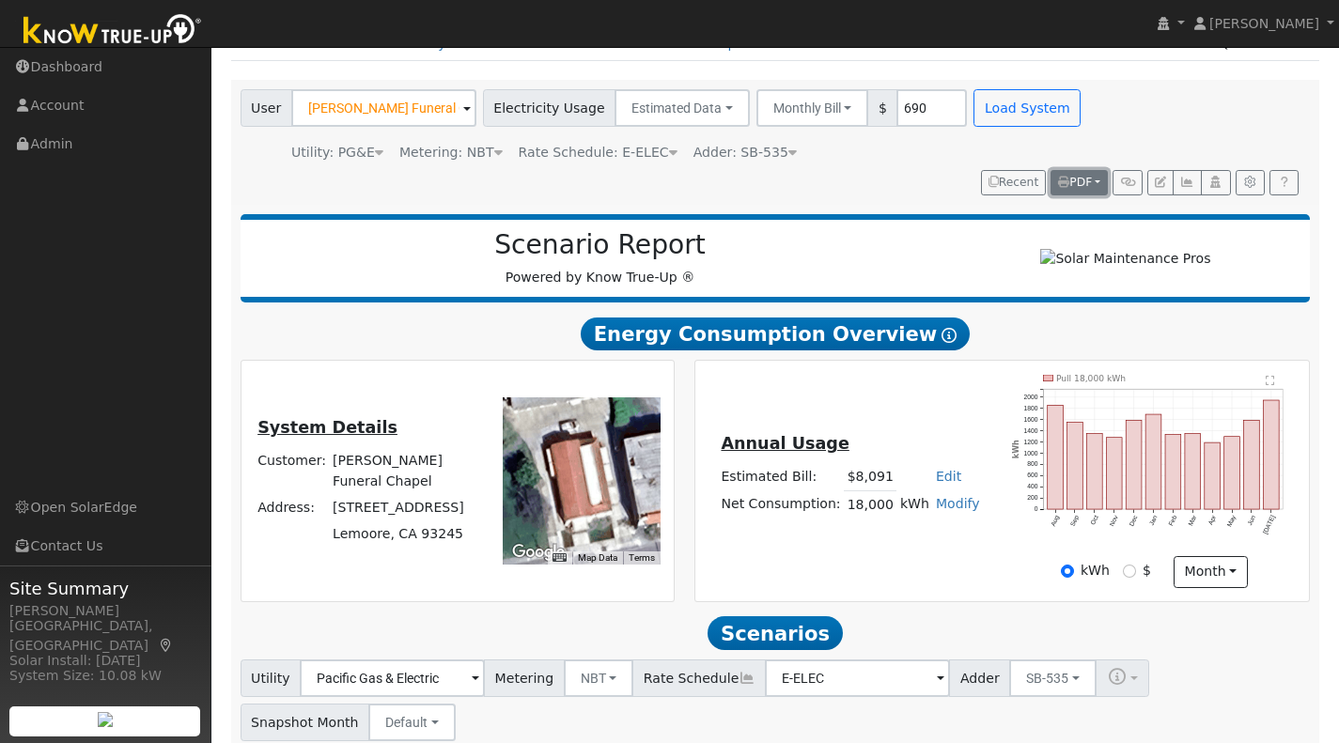
click at [1074, 185] on span "PDF" at bounding box center [1075, 182] width 34 height 13
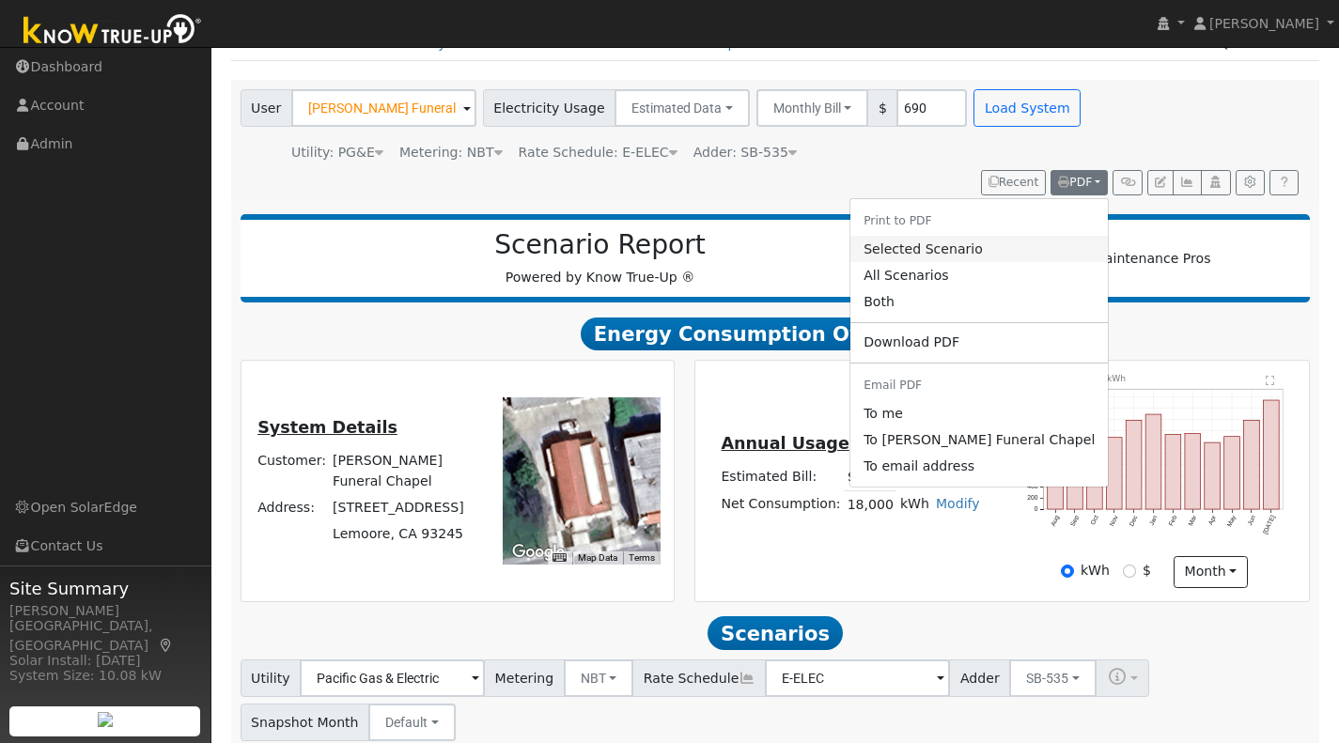
click at [932, 251] on link "Selected Scenario" at bounding box center [980, 249] width 258 height 26
